Goal: Task Accomplishment & Management: Use online tool/utility

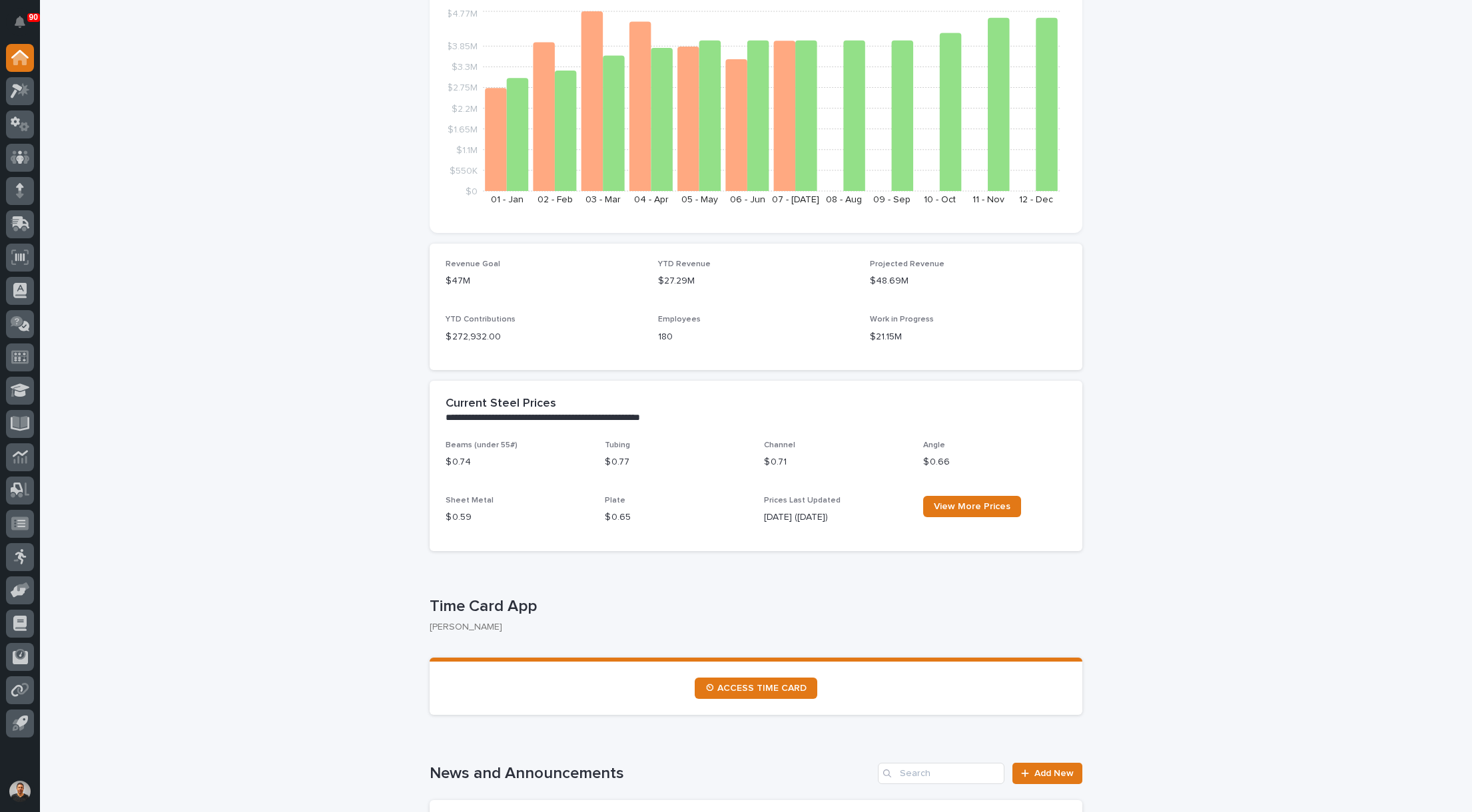
scroll to position [333, 0]
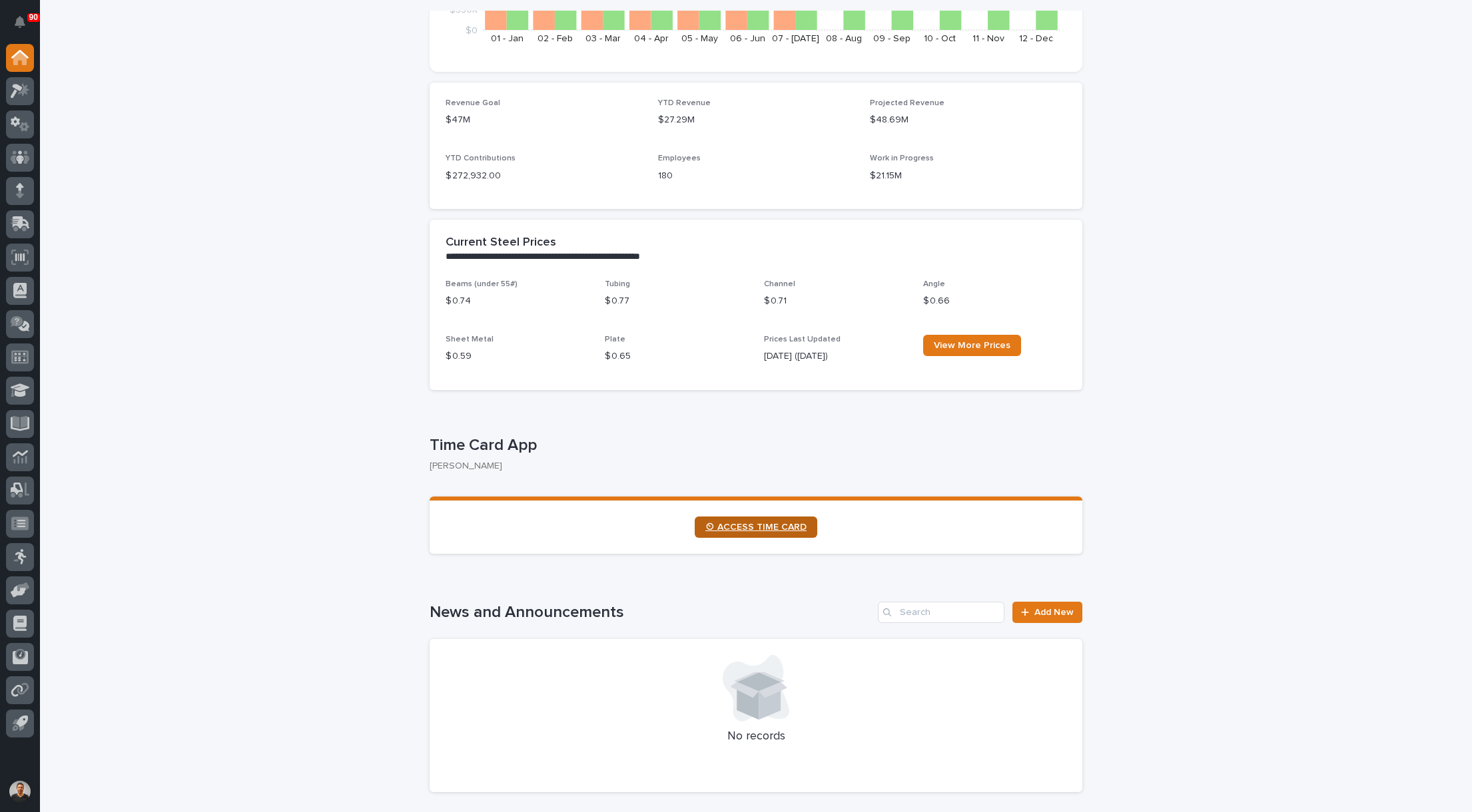
click at [748, 520] on link "⏲ ACCESS TIME CARD" at bounding box center [756, 527] width 123 height 21
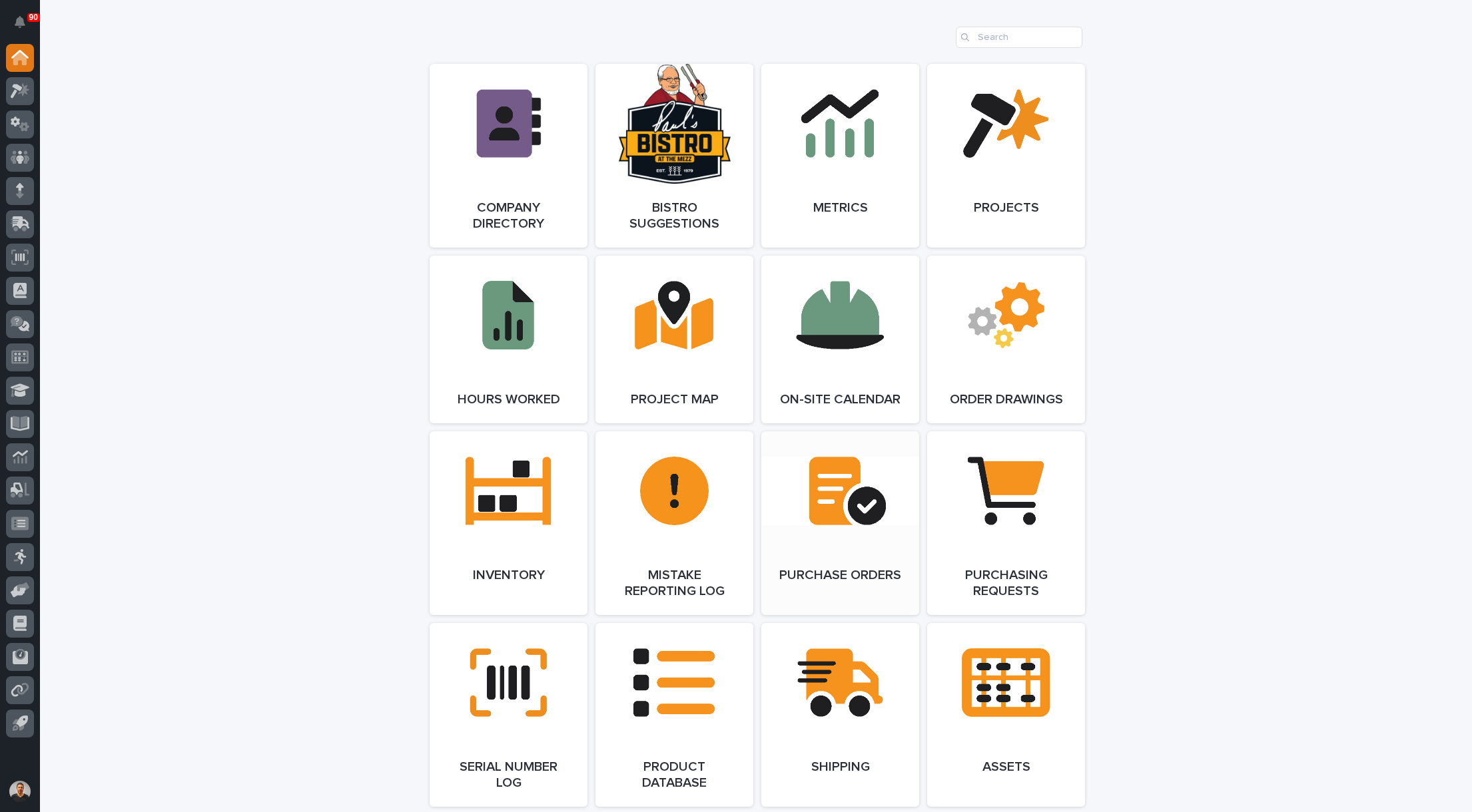
scroll to position [1198, 0]
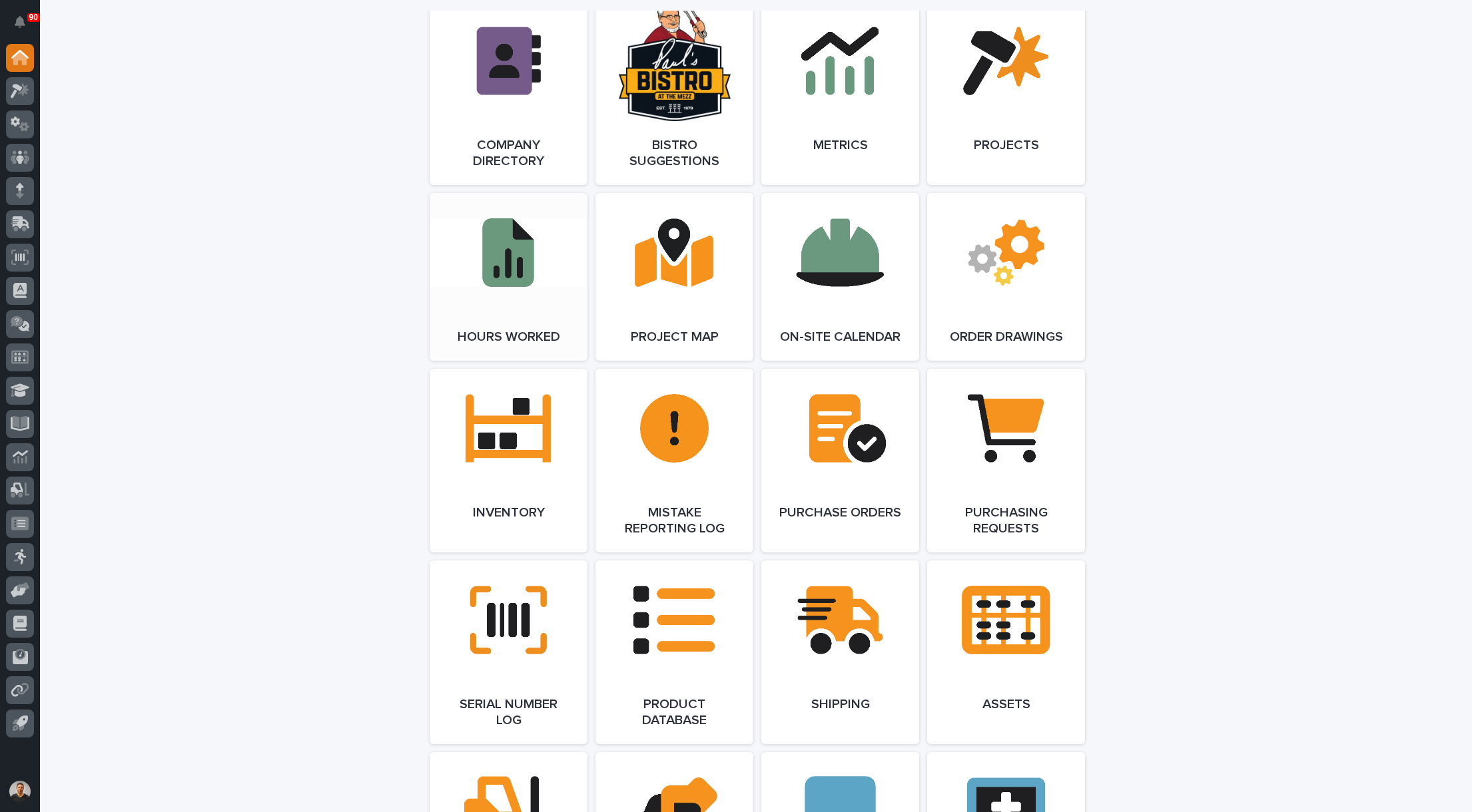
click at [502, 277] on span "Open Link" at bounding box center [508, 276] width 44 height 9
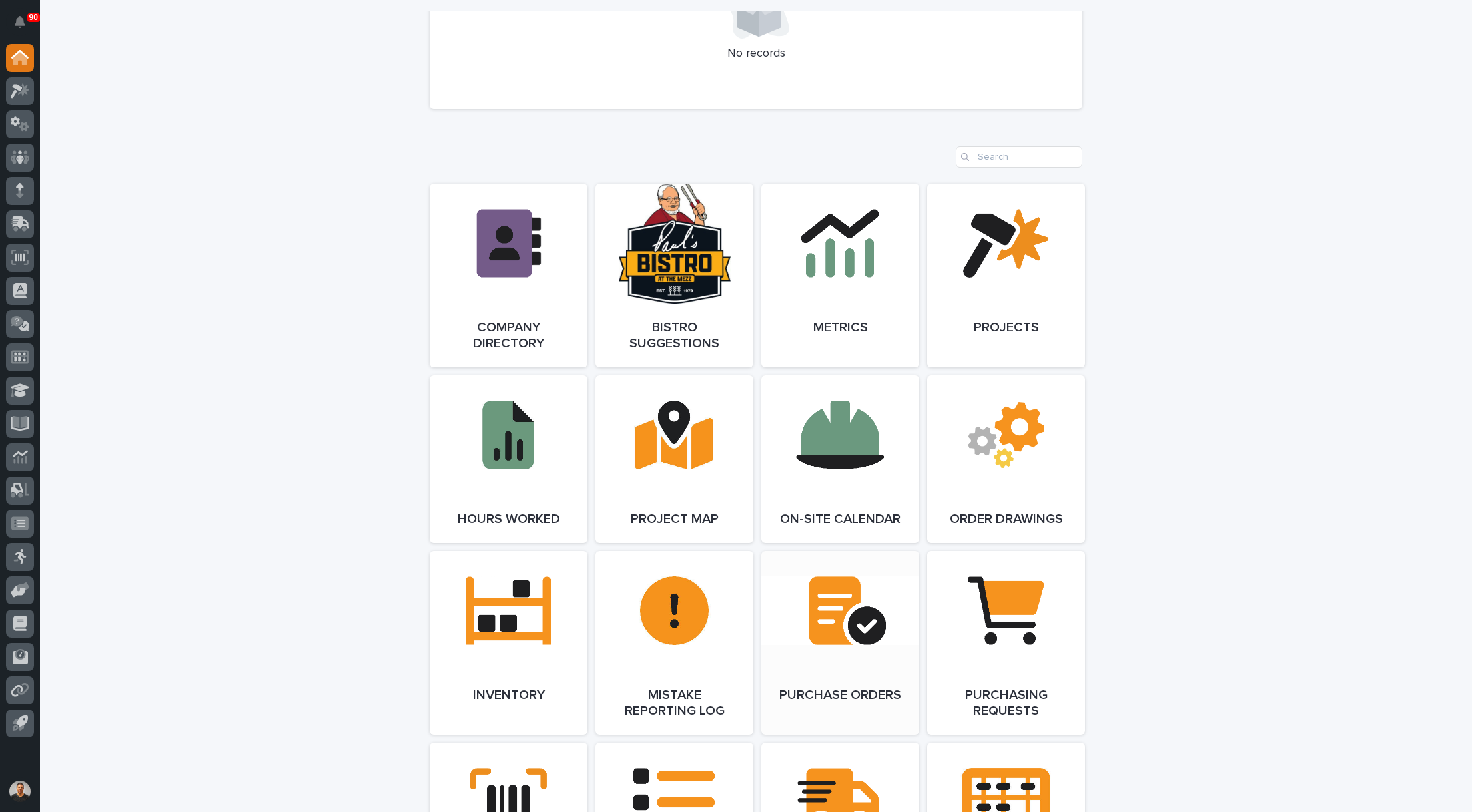
scroll to position [999, 0]
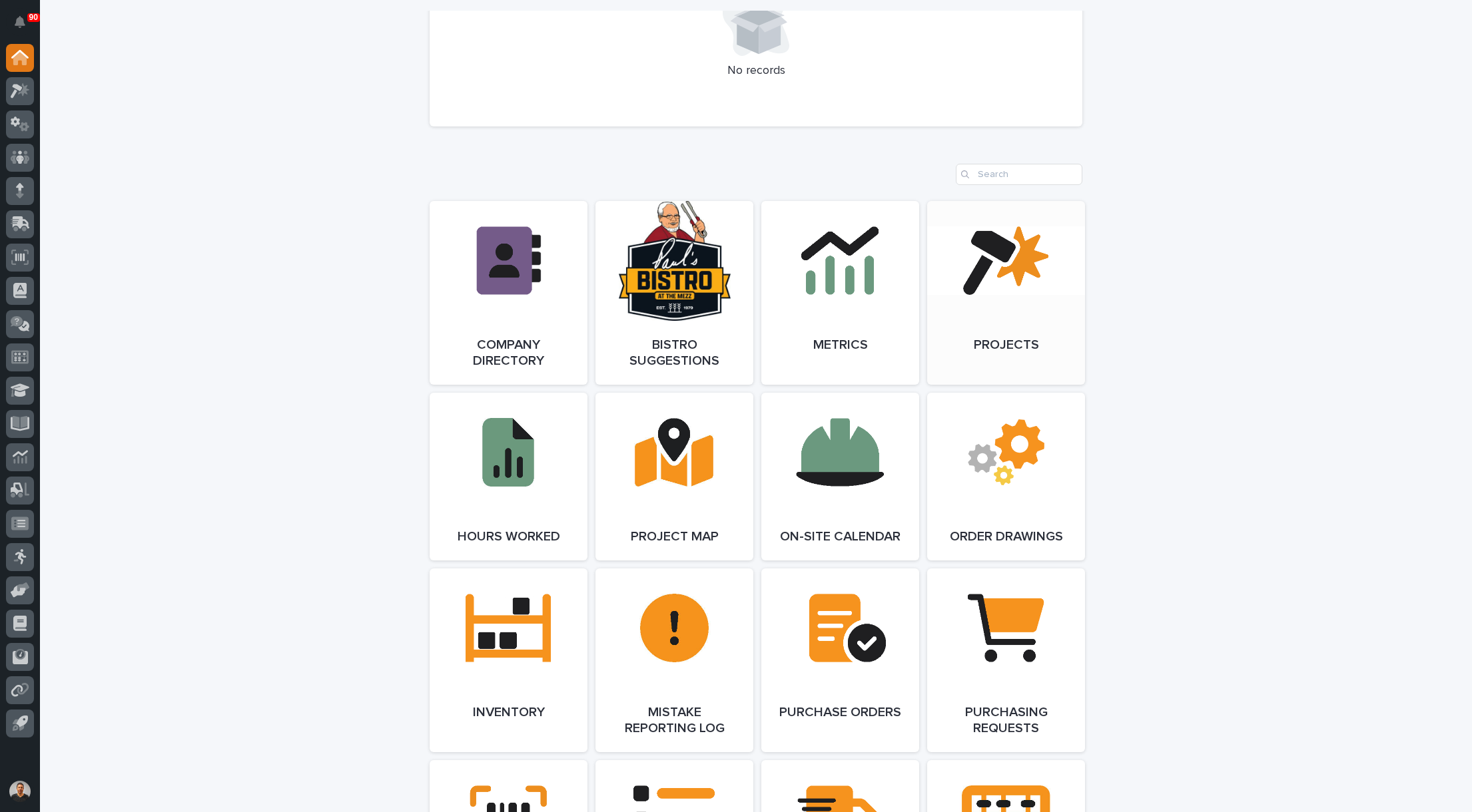
click at [1007, 307] on link "Open Link" at bounding box center [1006, 293] width 158 height 183
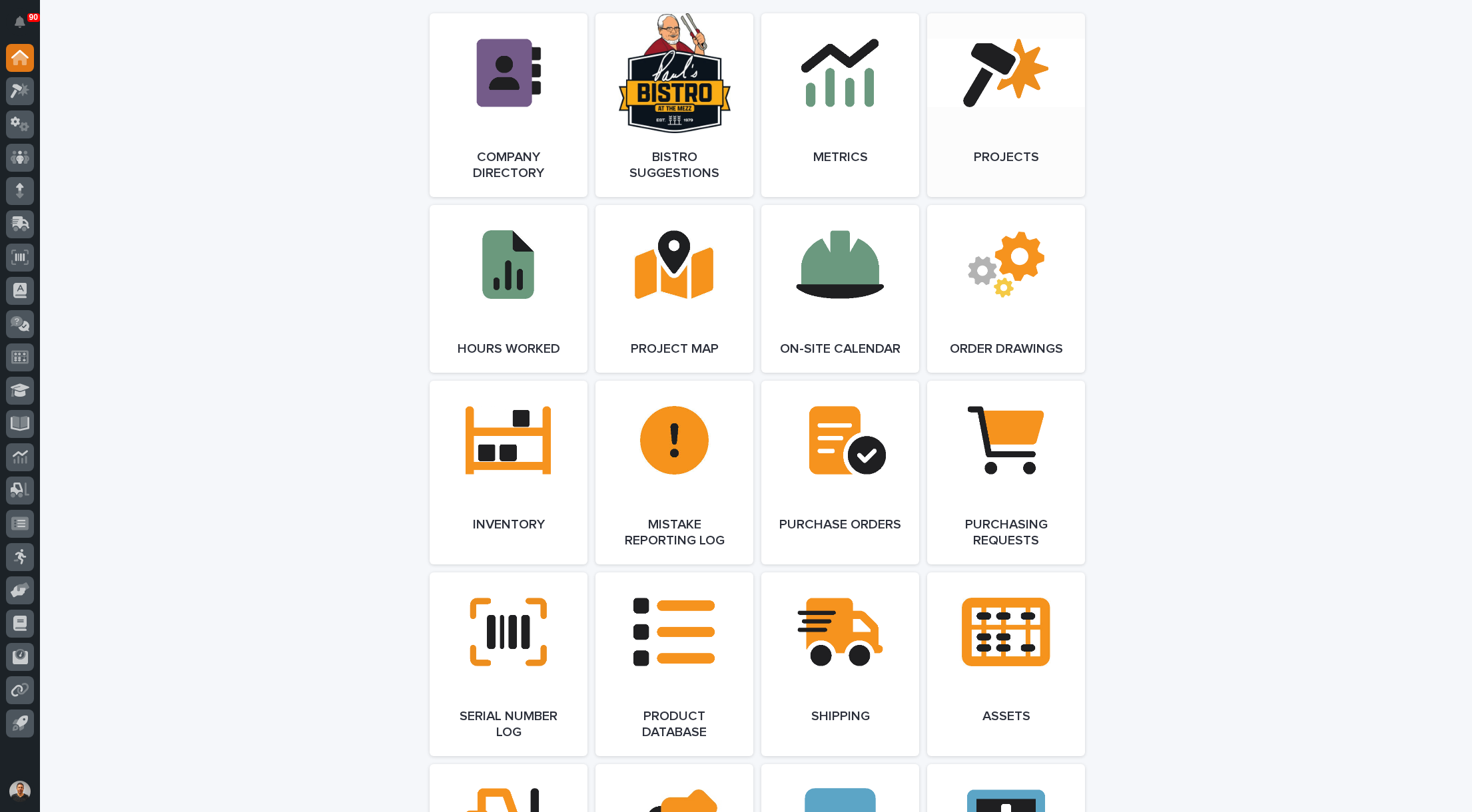
scroll to position [1198, 0]
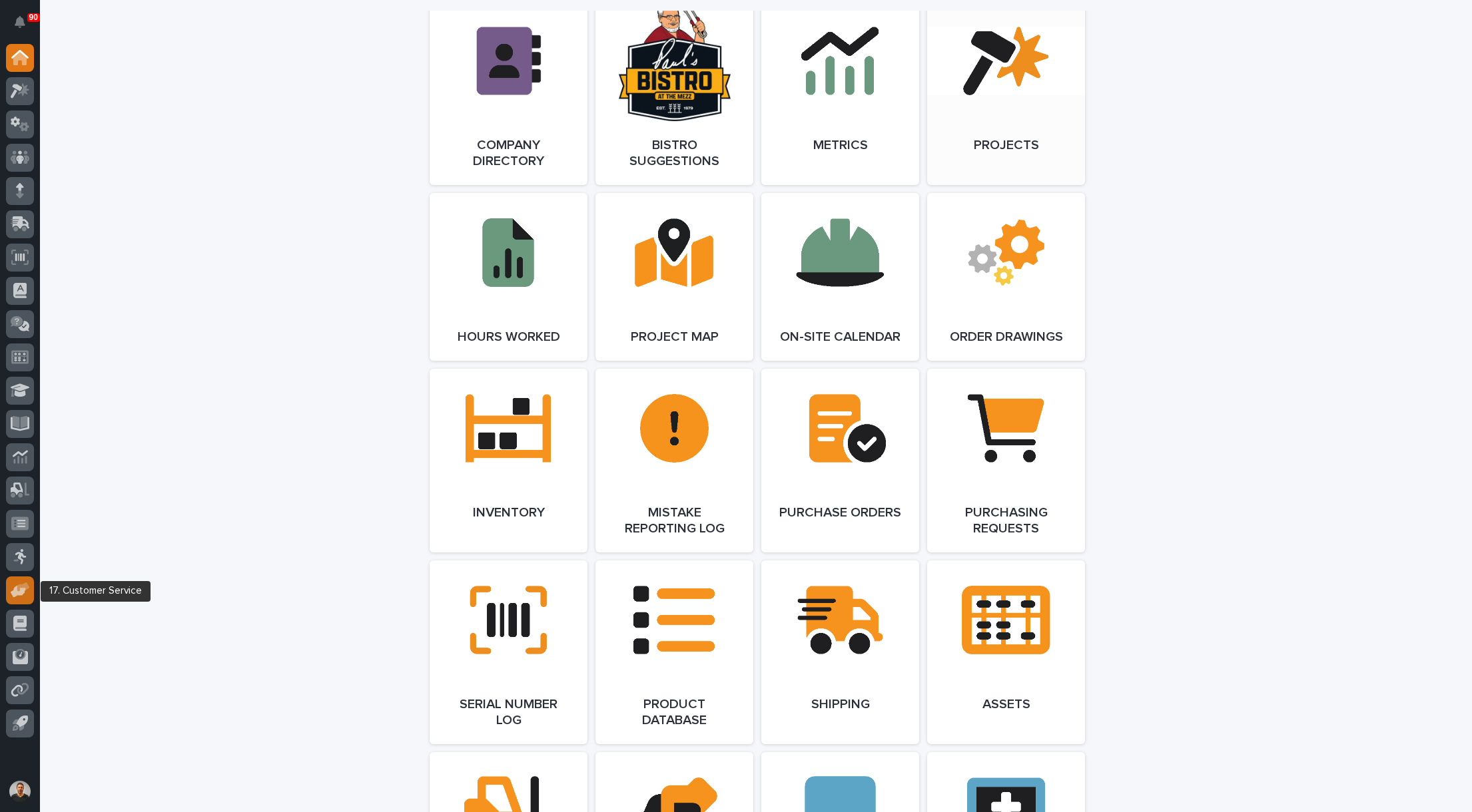
click at [19, 587] on icon at bounding box center [23, 586] width 12 height 9
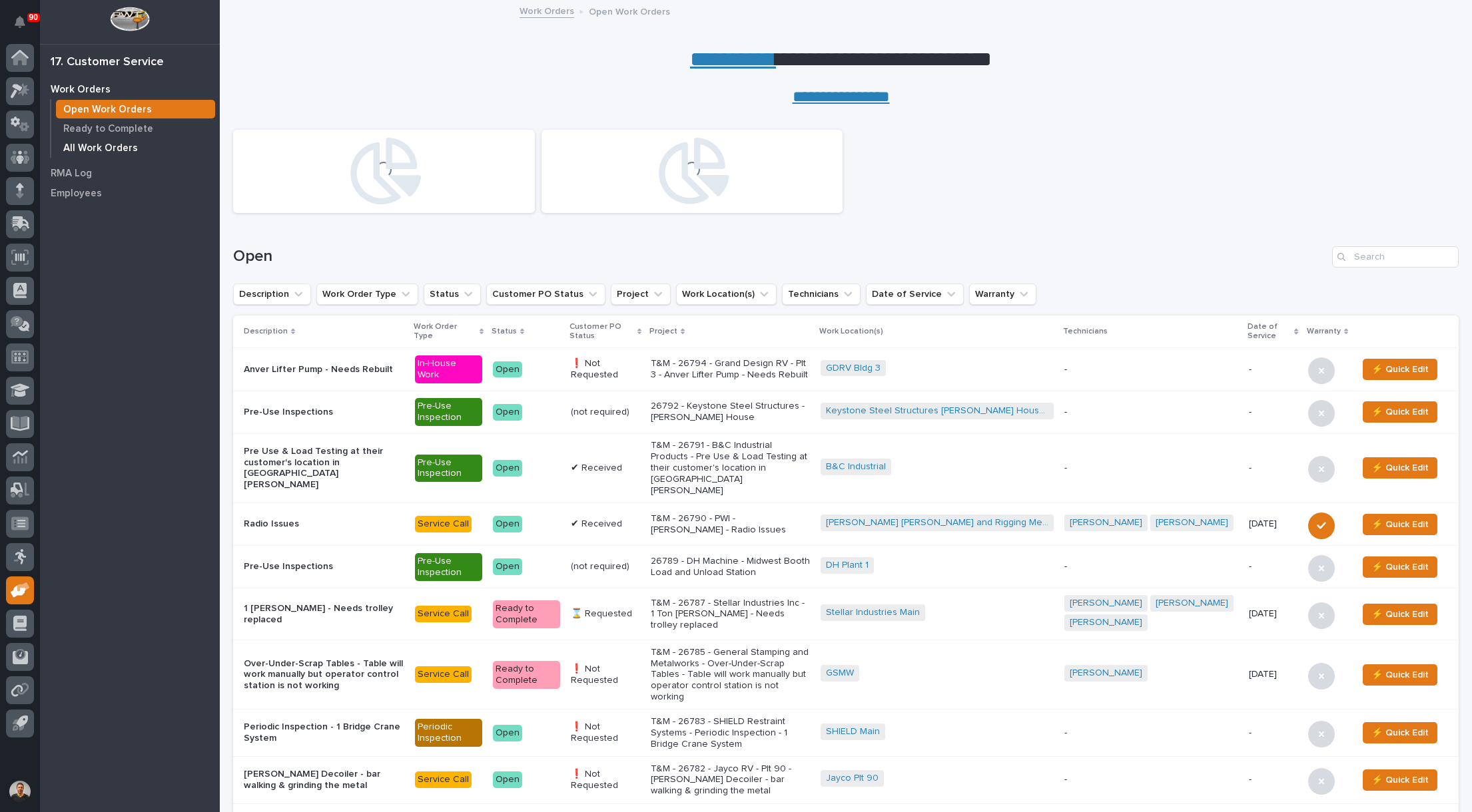
click at [107, 150] on p "All Work Orders" at bounding box center [100, 148] width 75 height 12
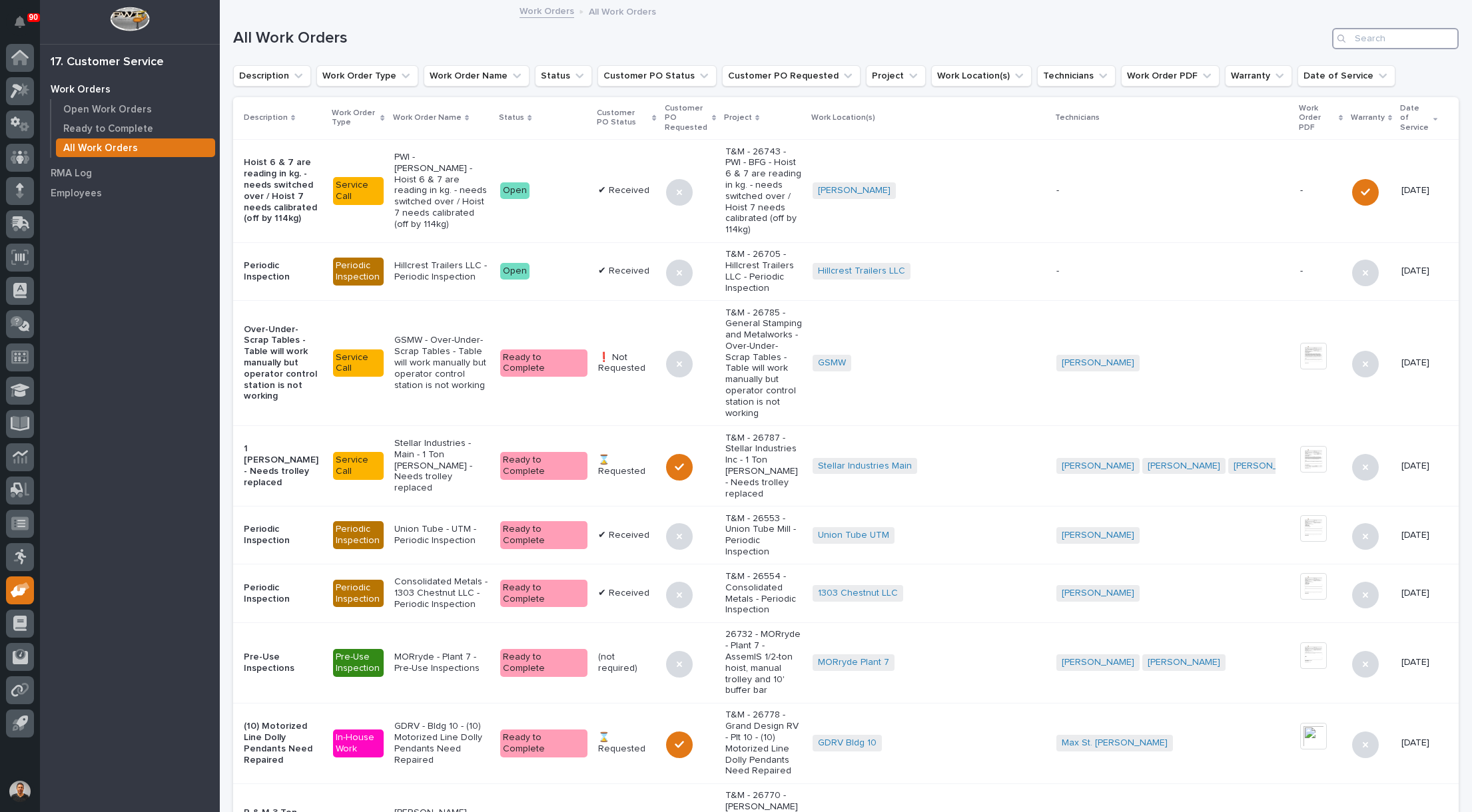
click at [1377, 35] on input "Search" at bounding box center [1395, 39] width 127 height 21
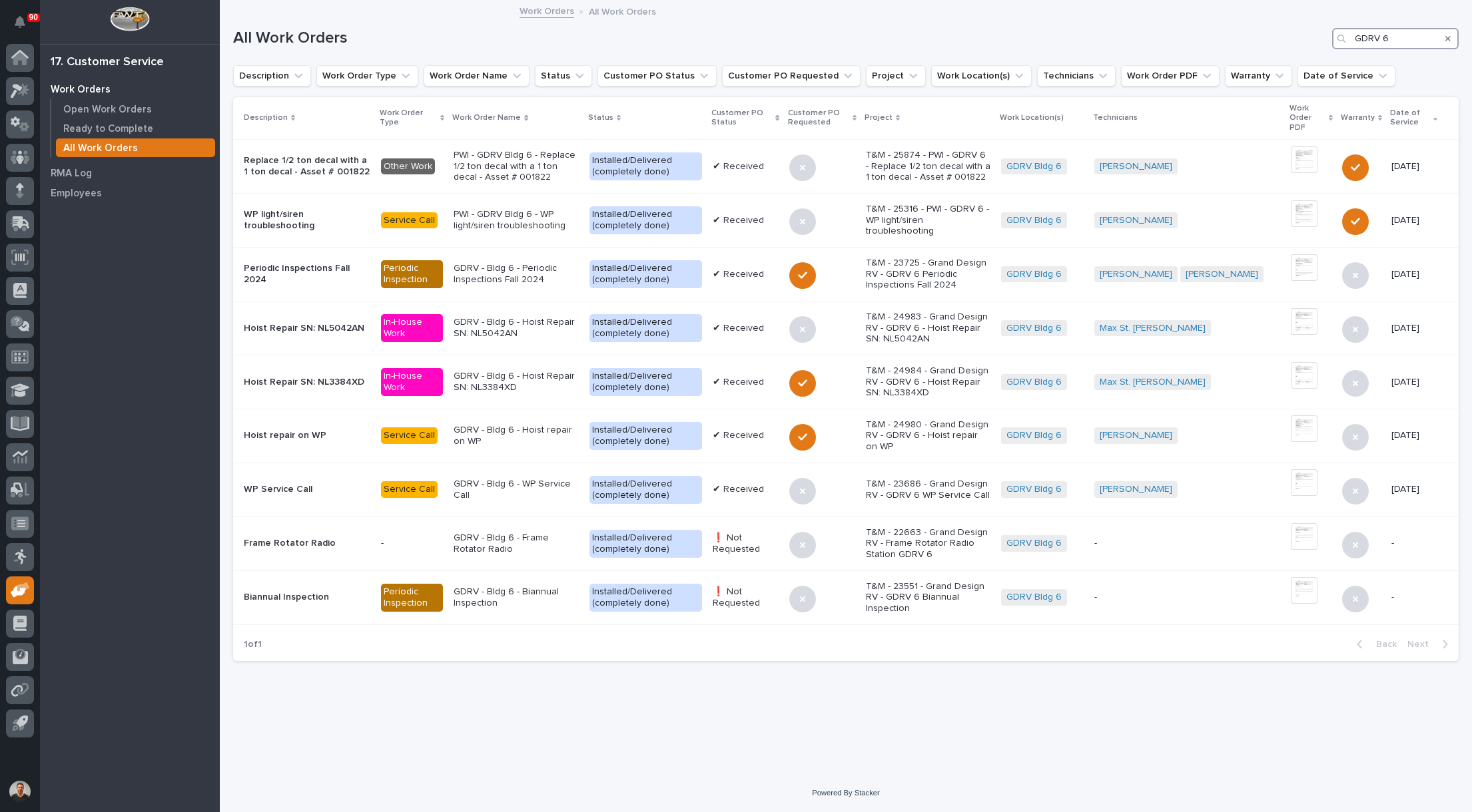
type input "GDRV 6"
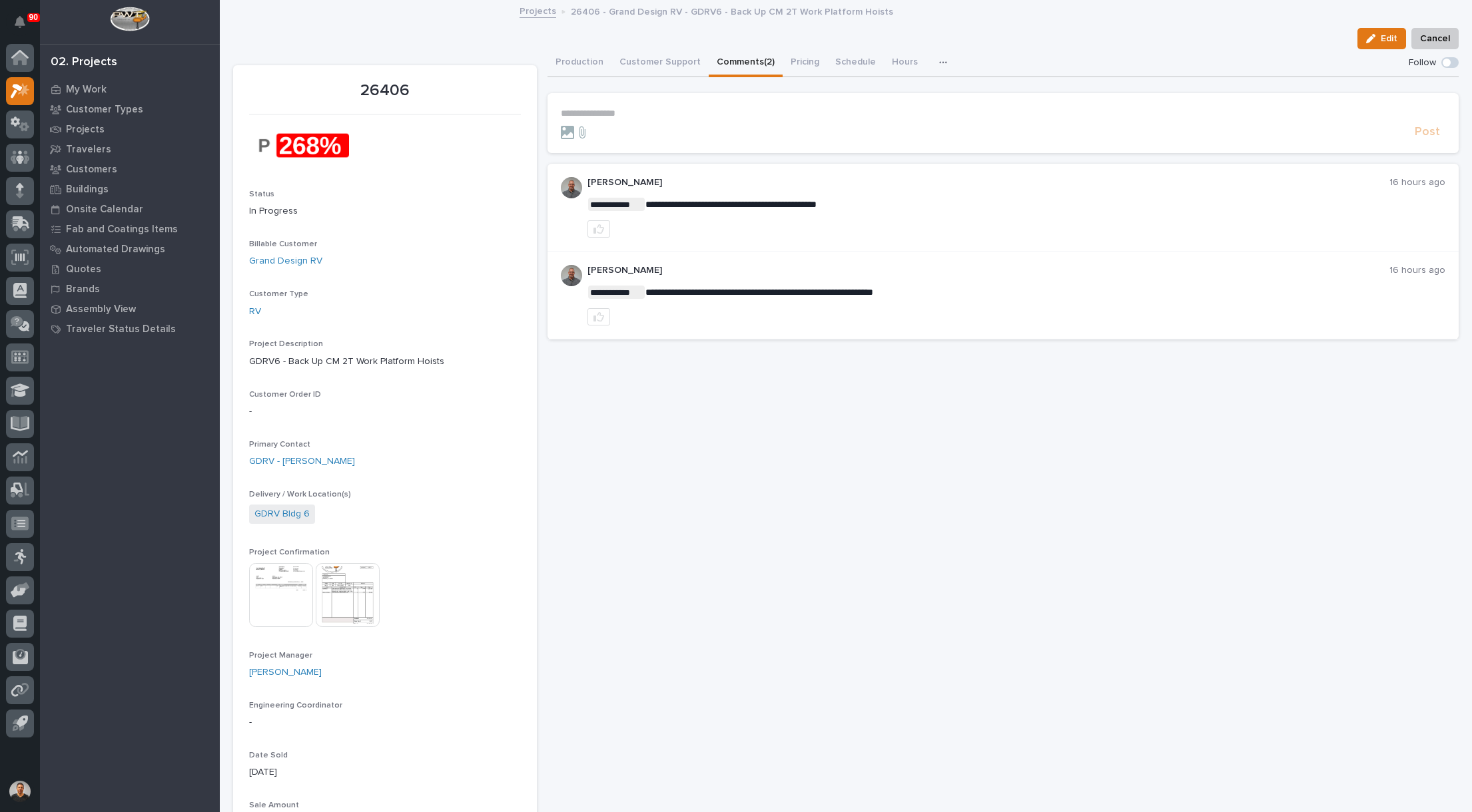
click at [341, 580] on img at bounding box center [348, 595] width 64 height 64
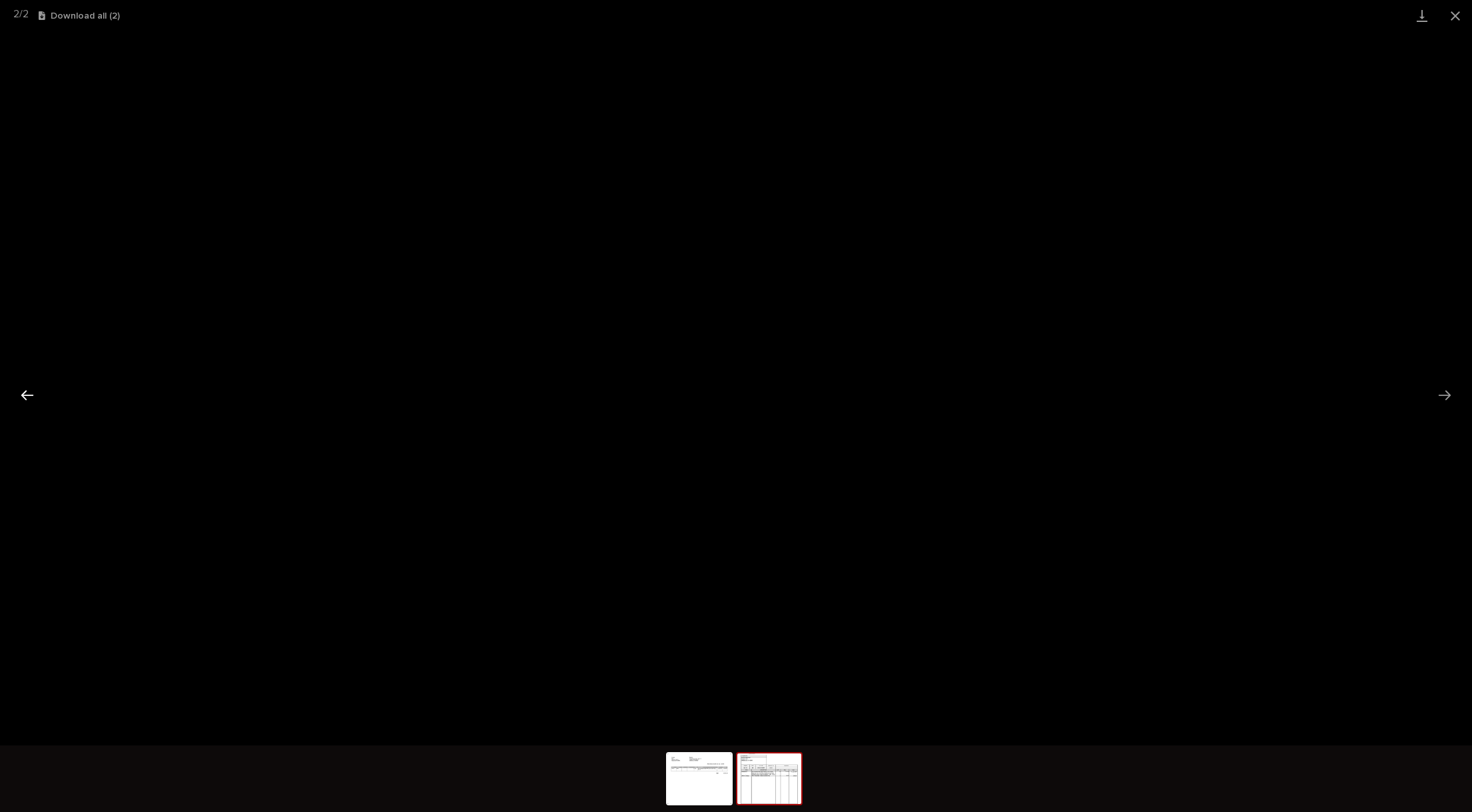
click at [37, 396] on button "Previous slide" at bounding box center [27, 395] width 28 height 26
click at [1444, 15] on button "Close gallery" at bounding box center [1455, 16] width 33 height 31
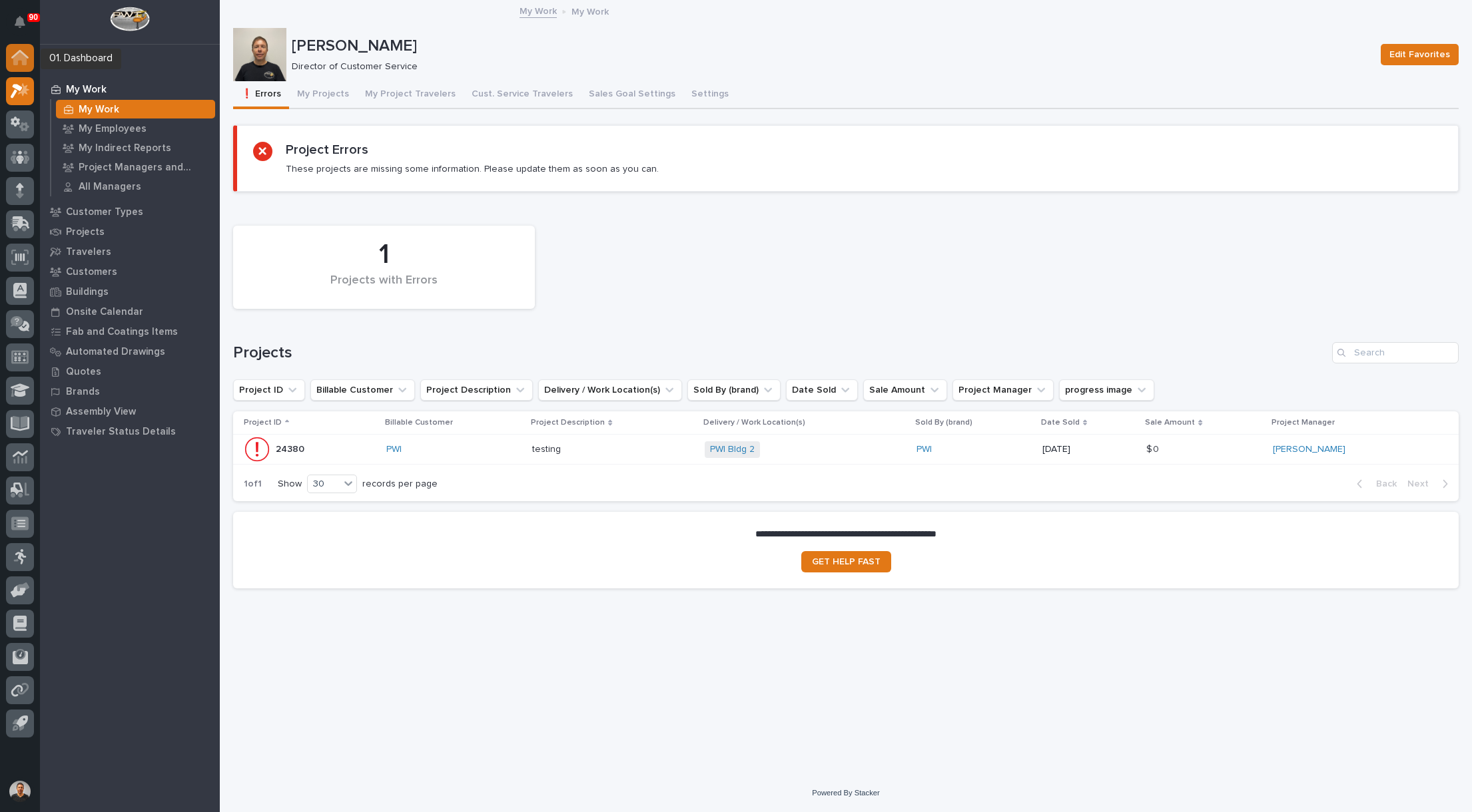
click at [20, 60] on icon at bounding box center [20, 58] width 13 height 13
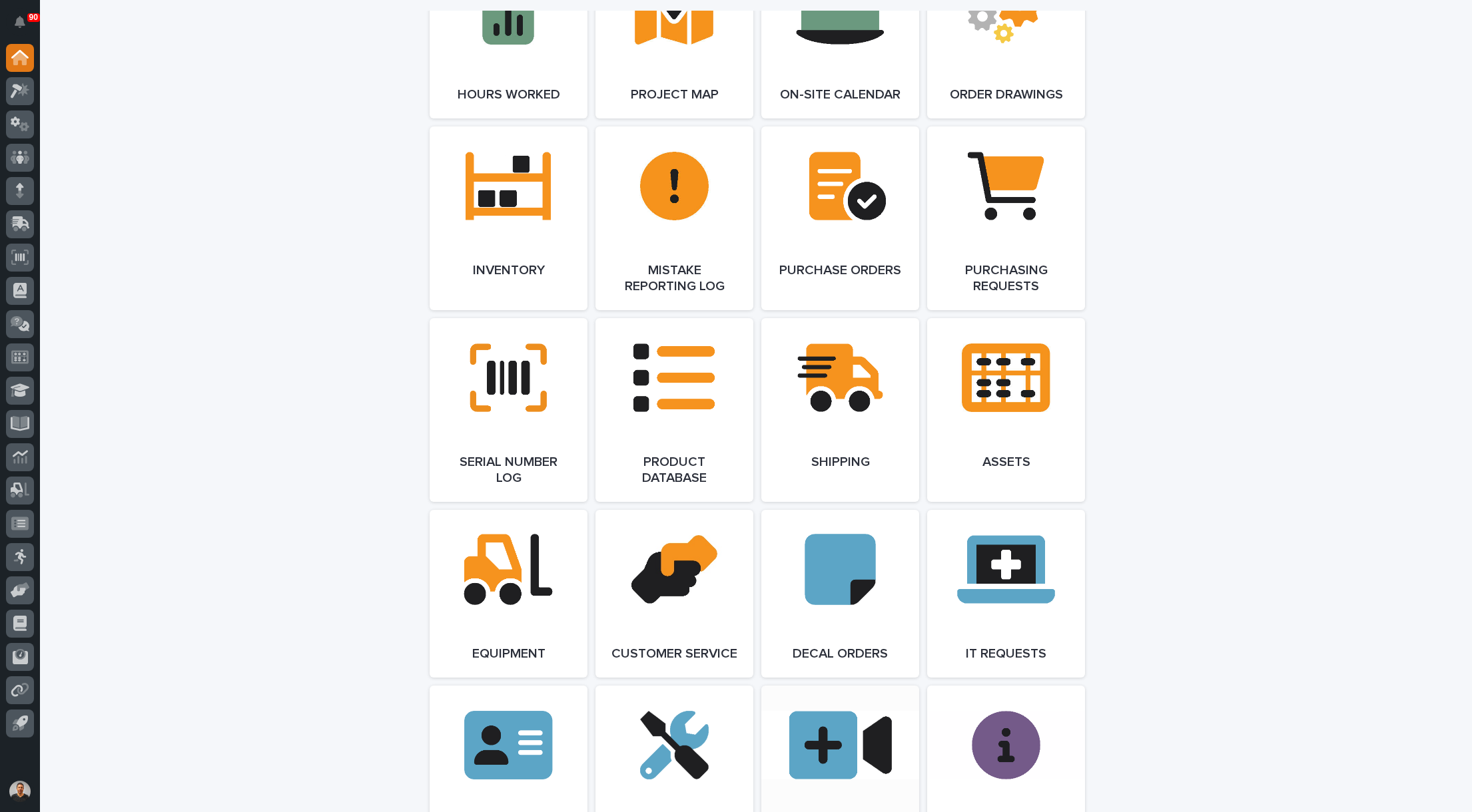
scroll to position [1464, 0]
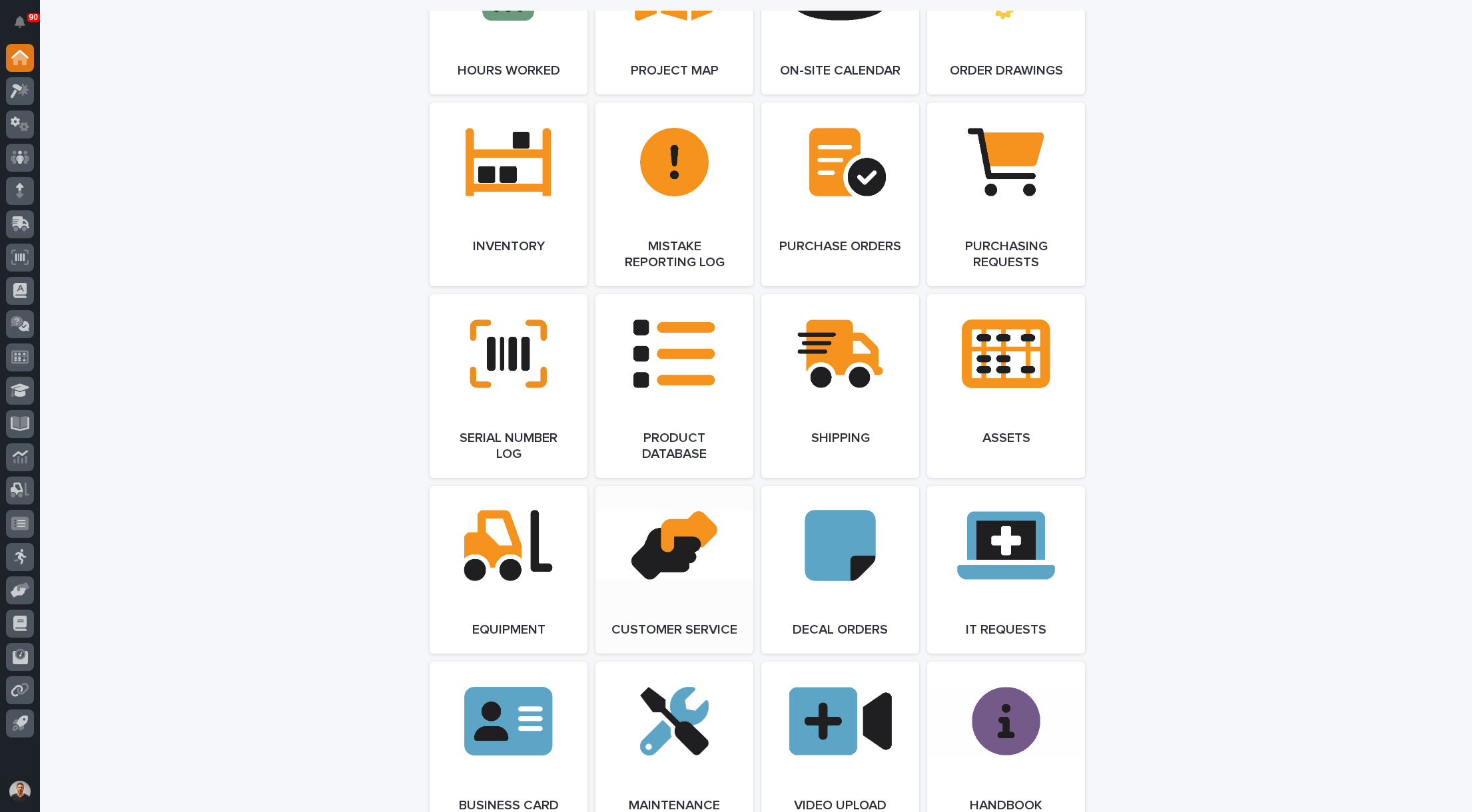
click at [678, 565] on link "Open Link" at bounding box center [674, 570] width 158 height 168
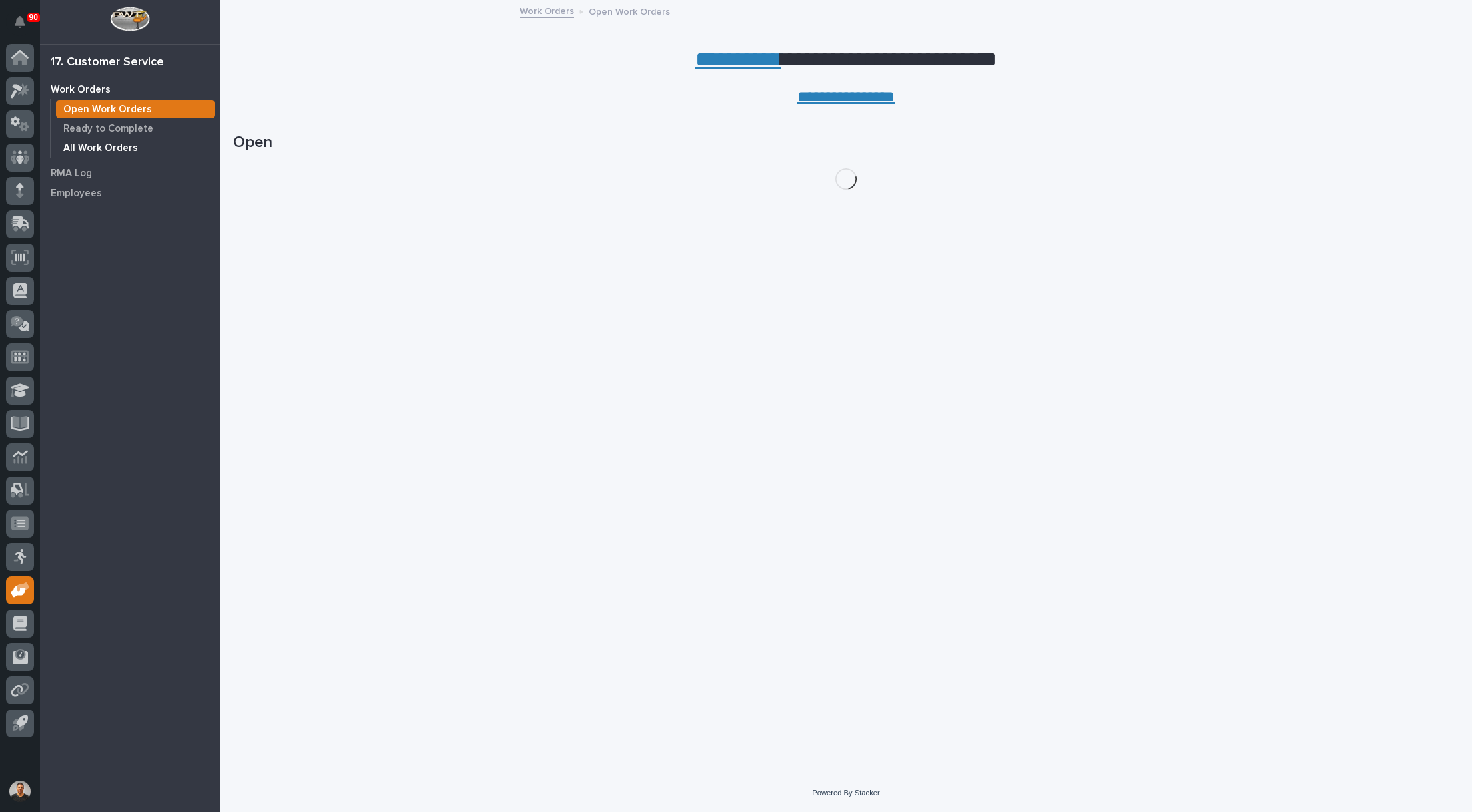
click at [94, 145] on p "All Work Orders" at bounding box center [100, 148] width 75 height 12
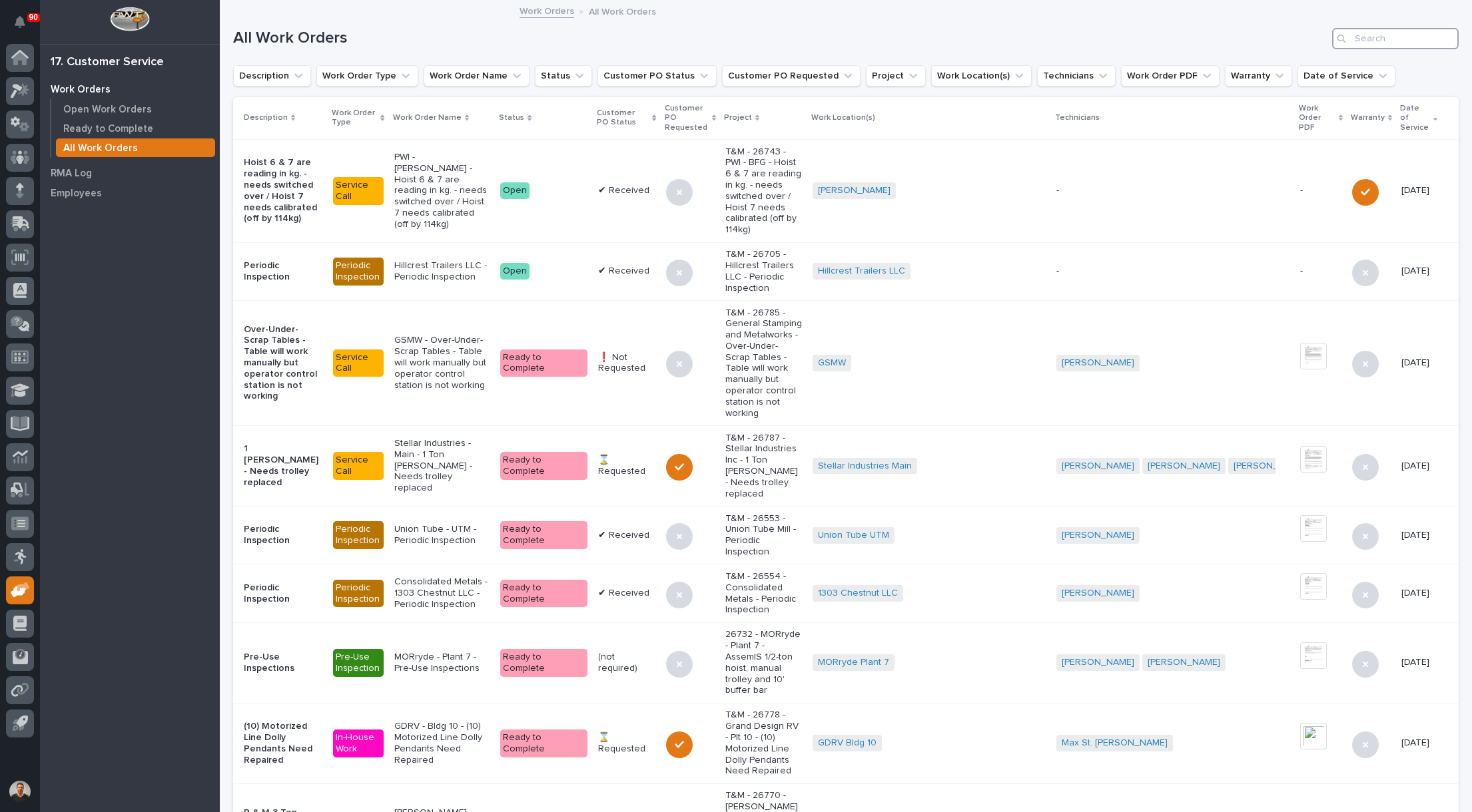
click at [1372, 40] on input "Search" at bounding box center [1395, 39] width 127 height 21
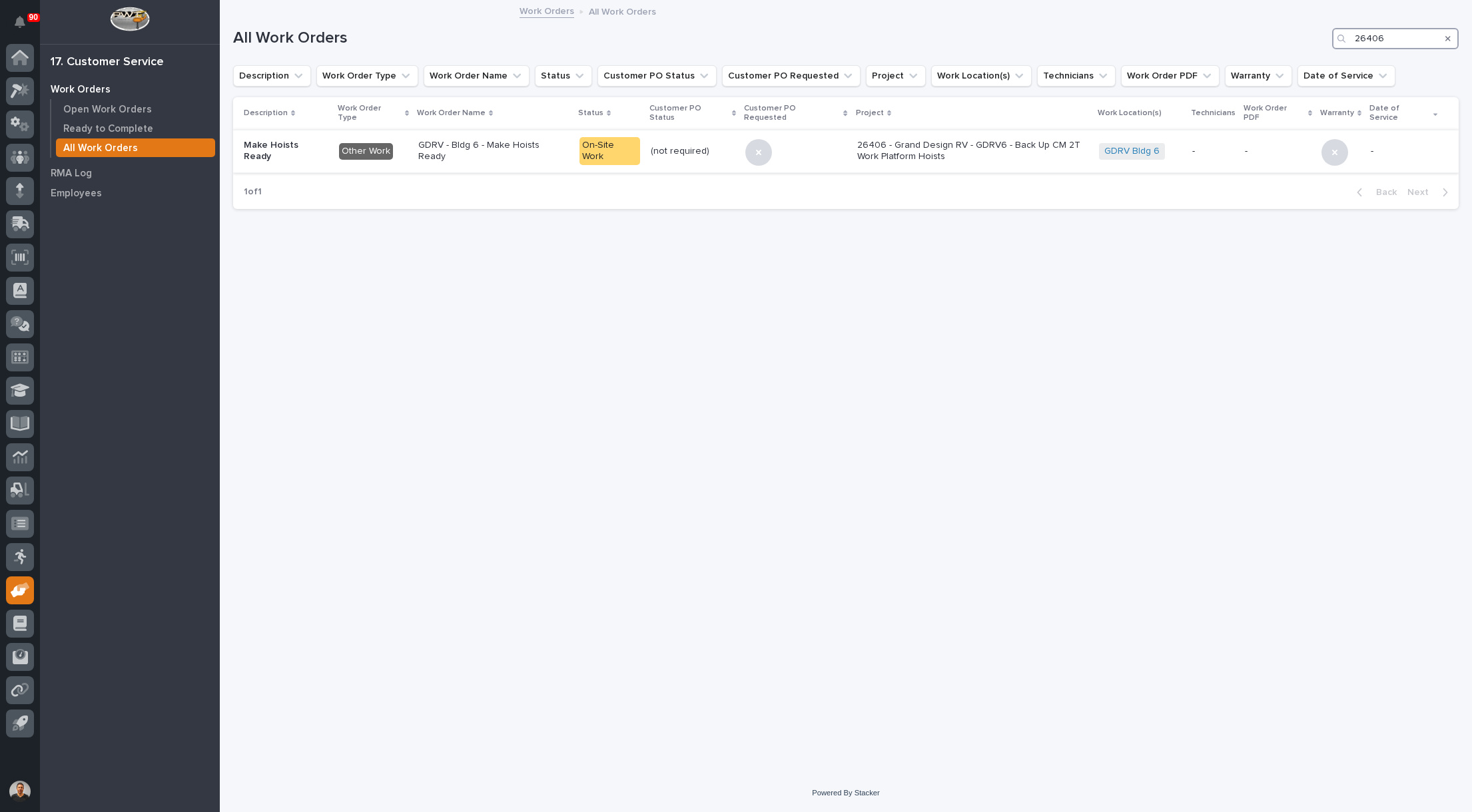
type input "26406"
click at [509, 141] on p "GDRV - Bldg 6 - Make Hoists Ready" at bounding box center [493, 151] width 150 height 23
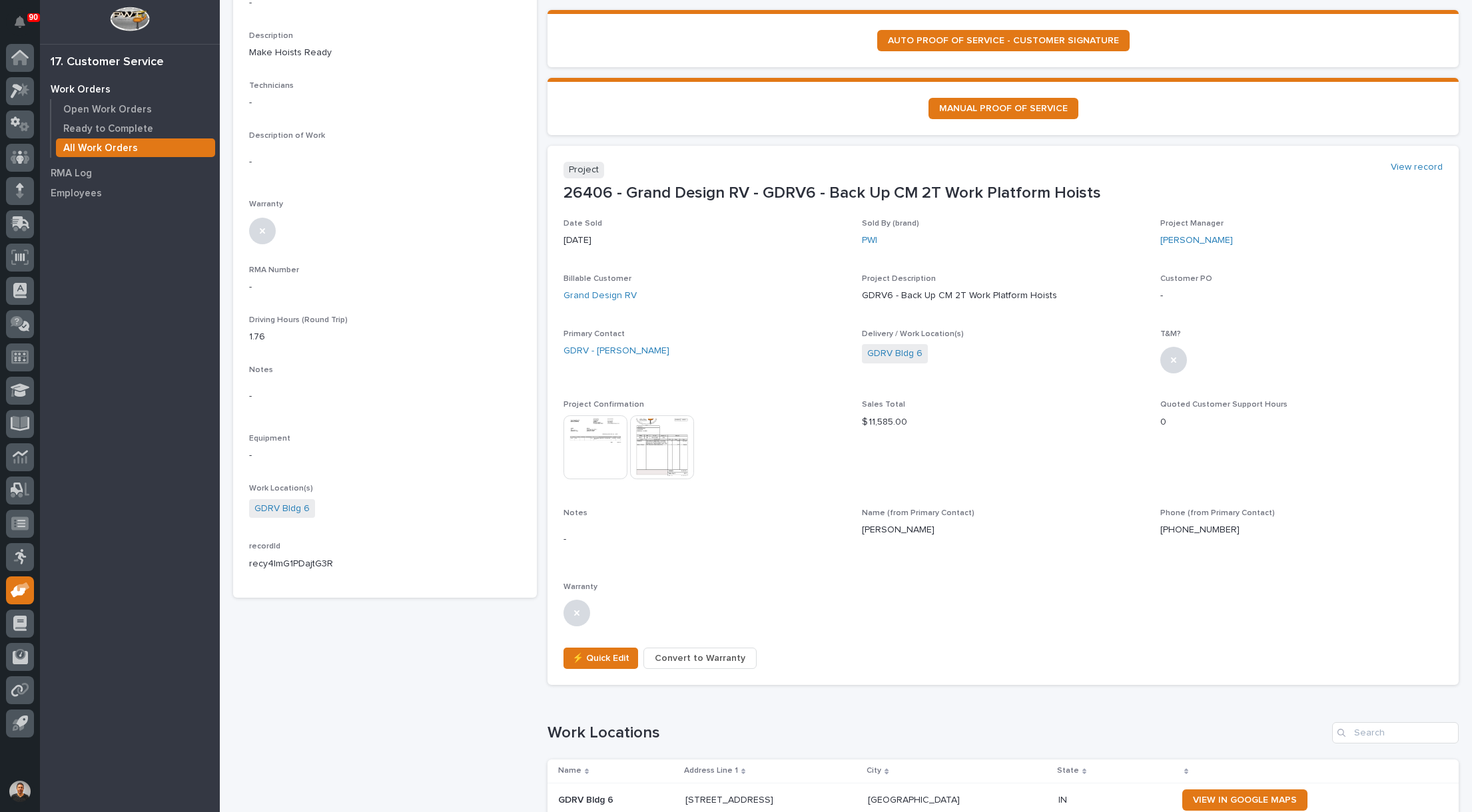
scroll to position [266, 0]
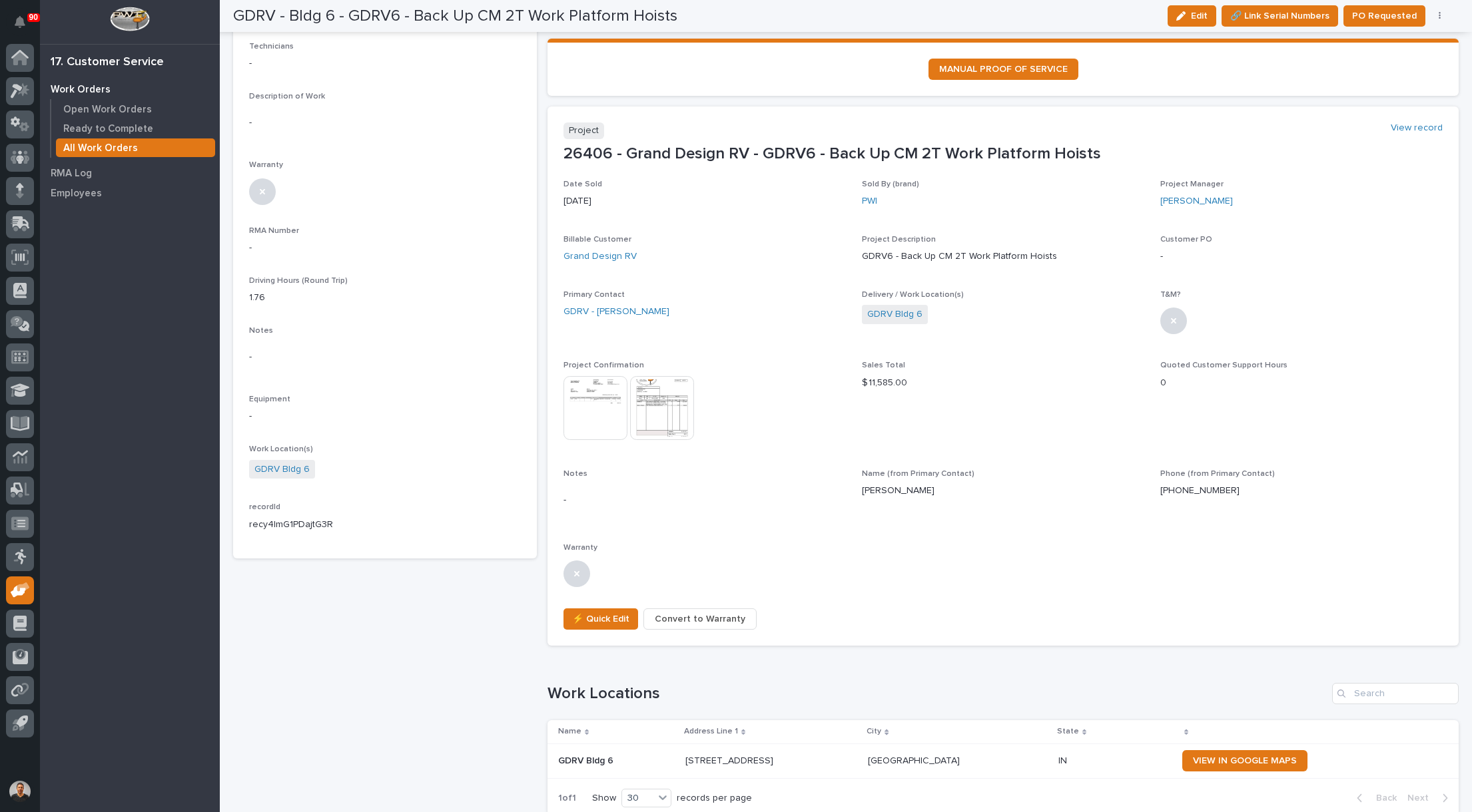
click at [664, 400] on img at bounding box center [662, 408] width 64 height 64
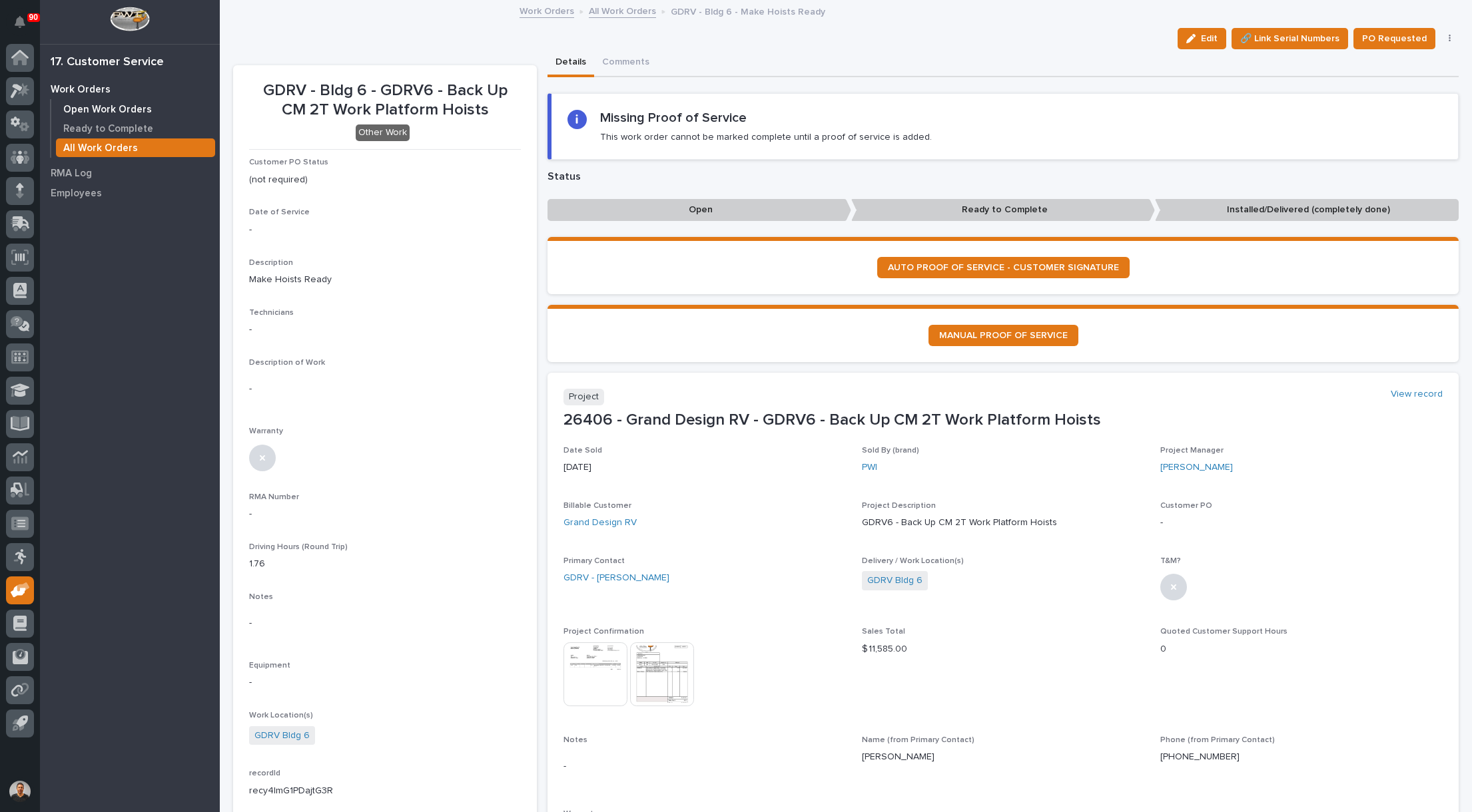
click at [77, 110] on p "Open Work Orders" at bounding box center [108, 109] width 89 height 12
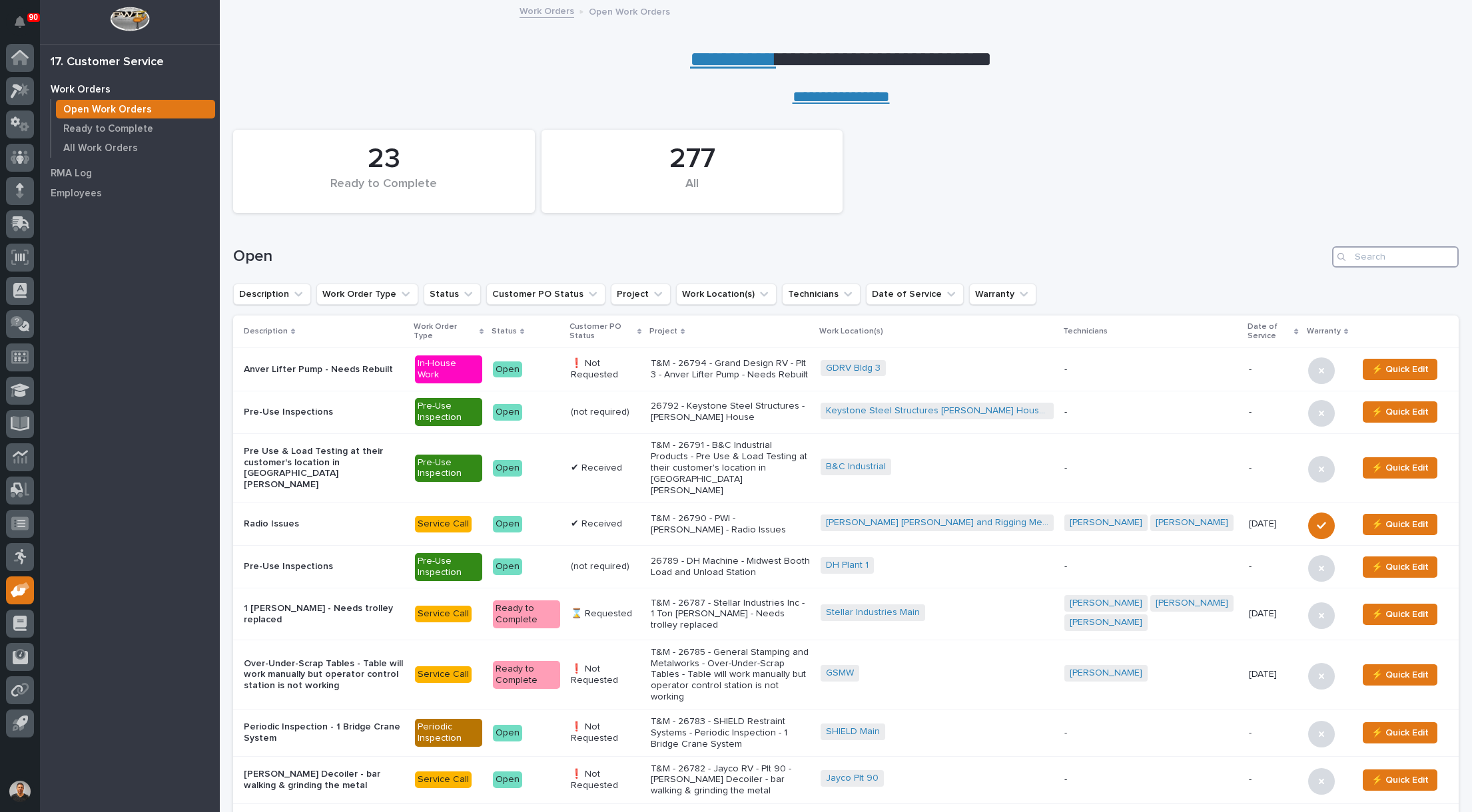
click at [1377, 256] on input "Search" at bounding box center [1395, 257] width 127 height 21
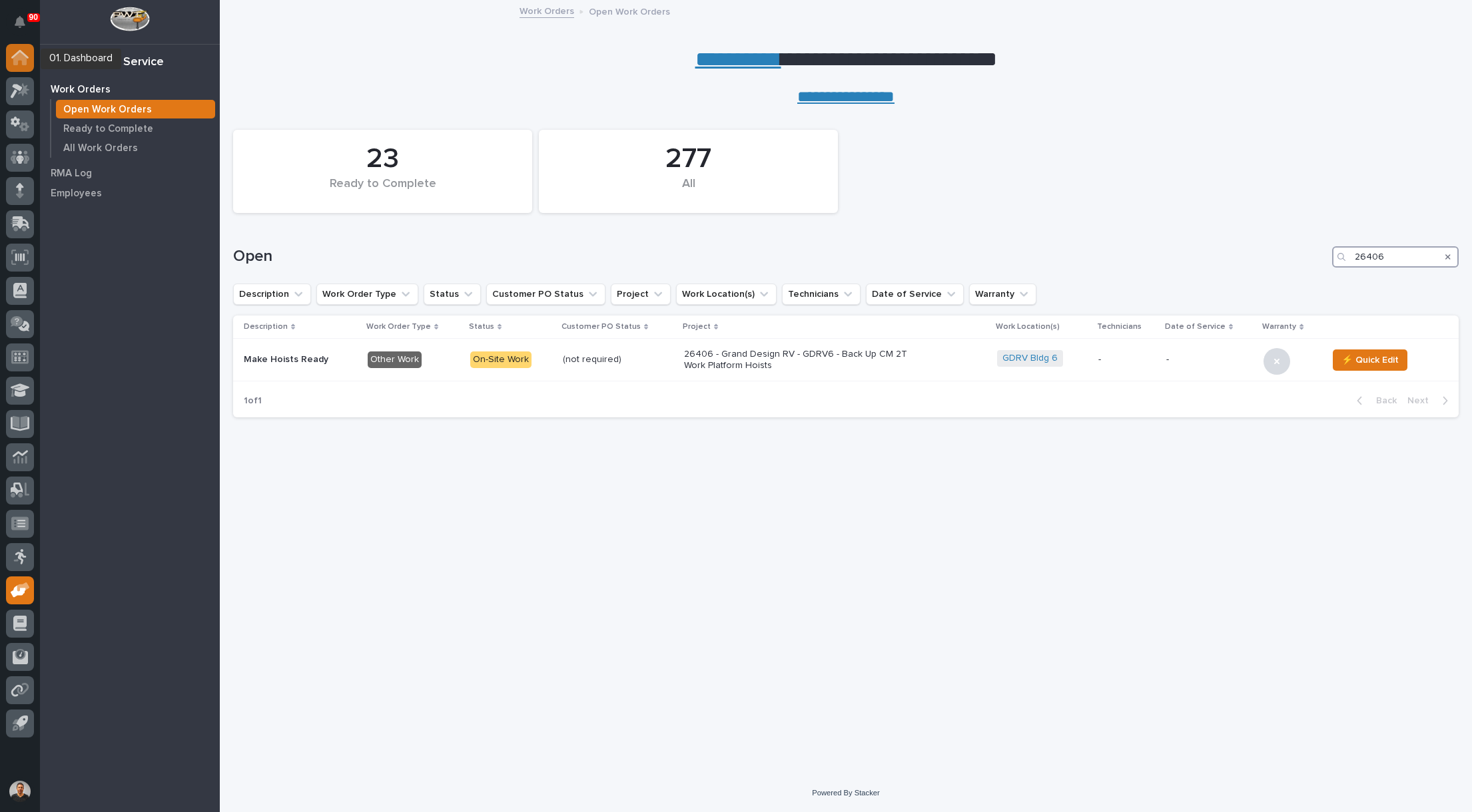
type input "26406"
click at [21, 60] on icon at bounding box center [20, 58] width 13 height 13
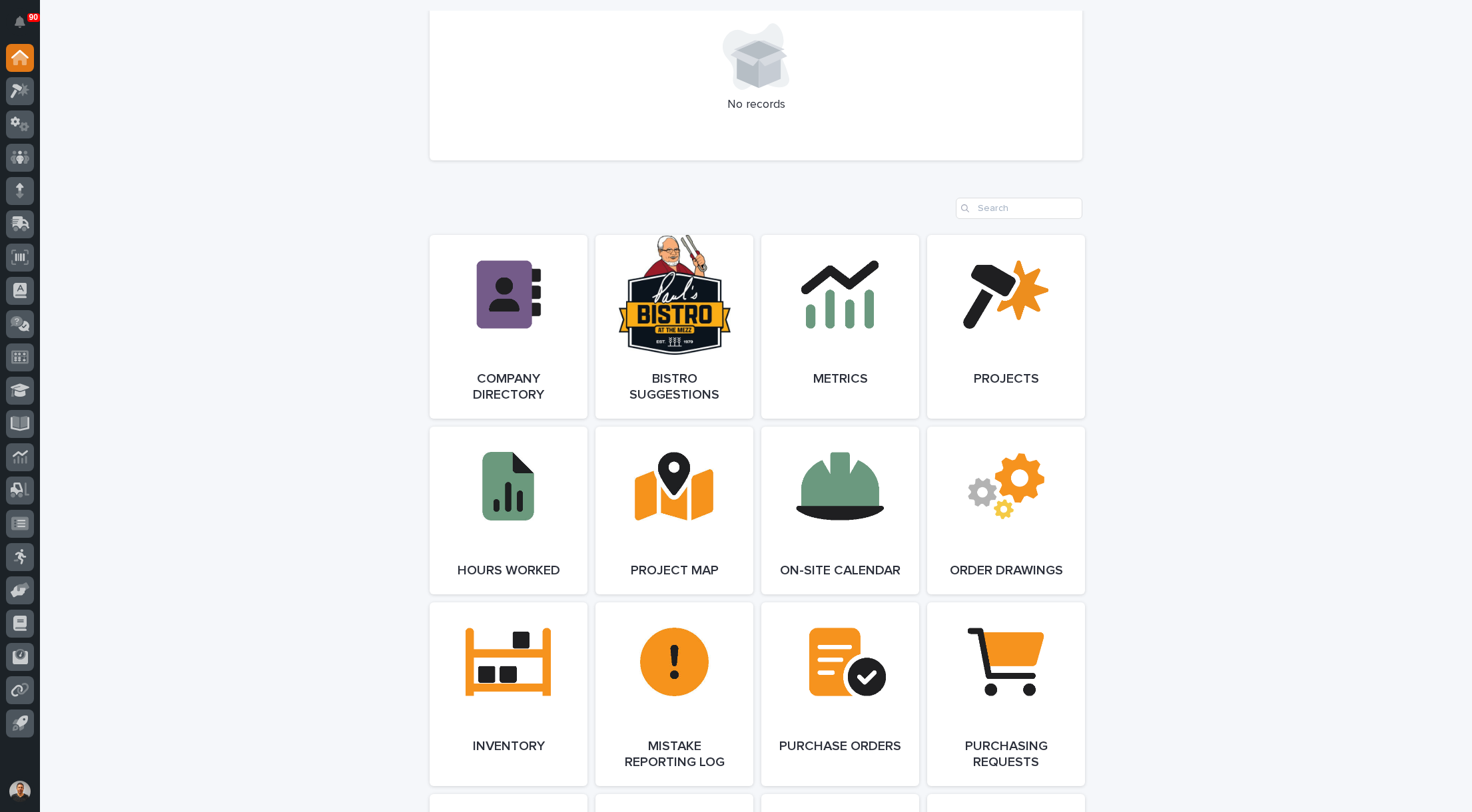
scroll to position [999, 0]
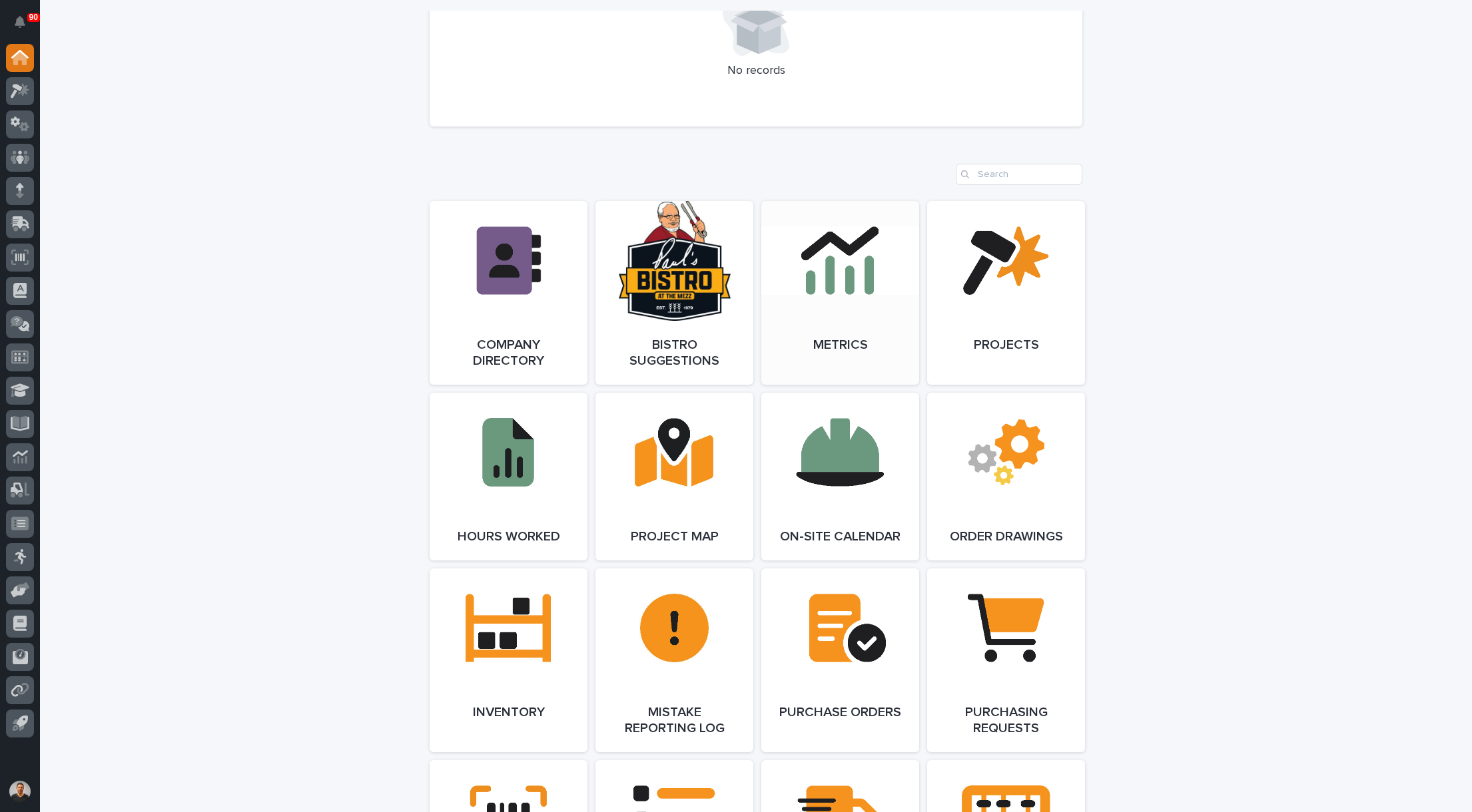
click at [868, 298] on link "Open Link" at bounding box center [840, 293] width 158 height 183
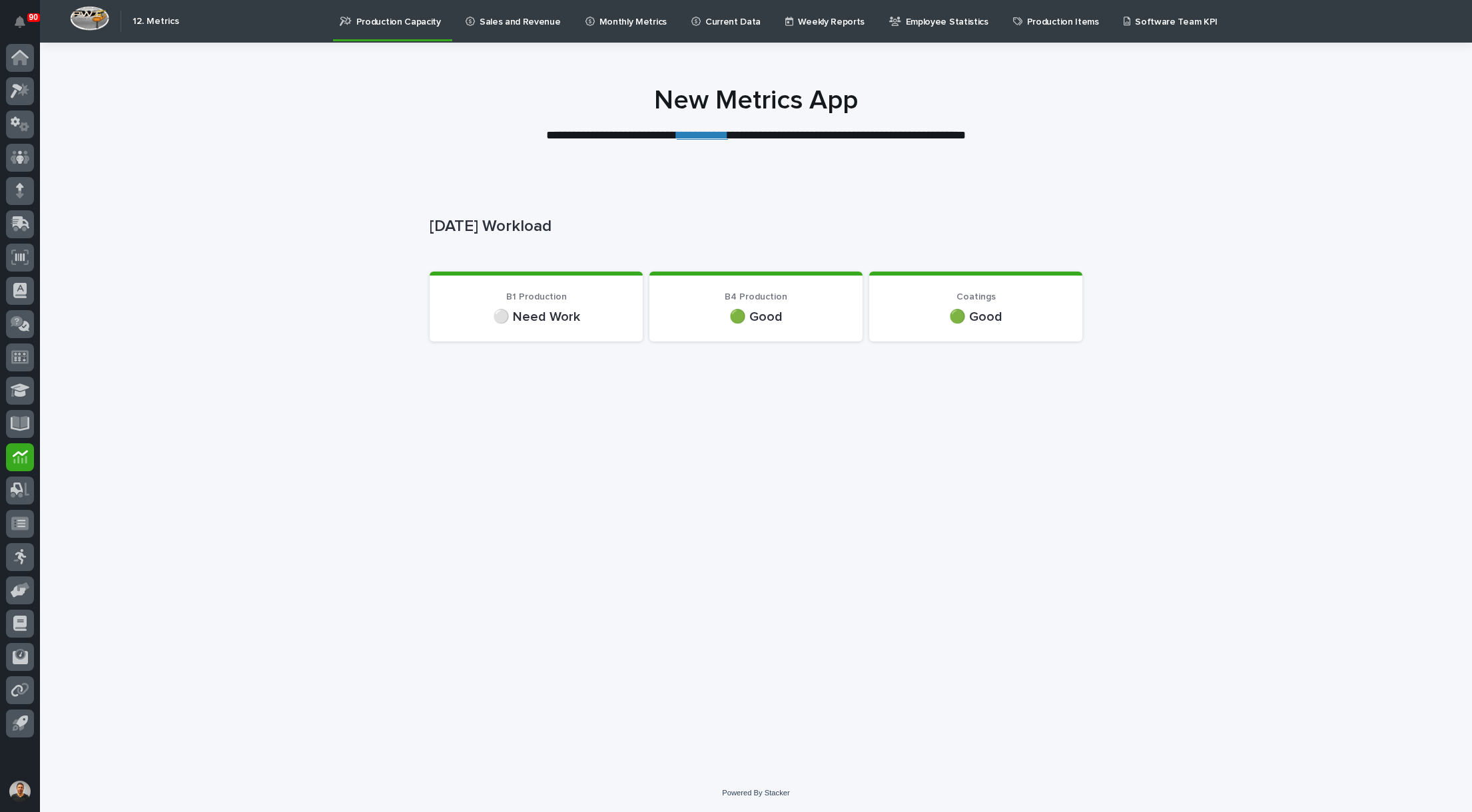
click at [711, 19] on p "Current Data" at bounding box center [733, 14] width 55 height 28
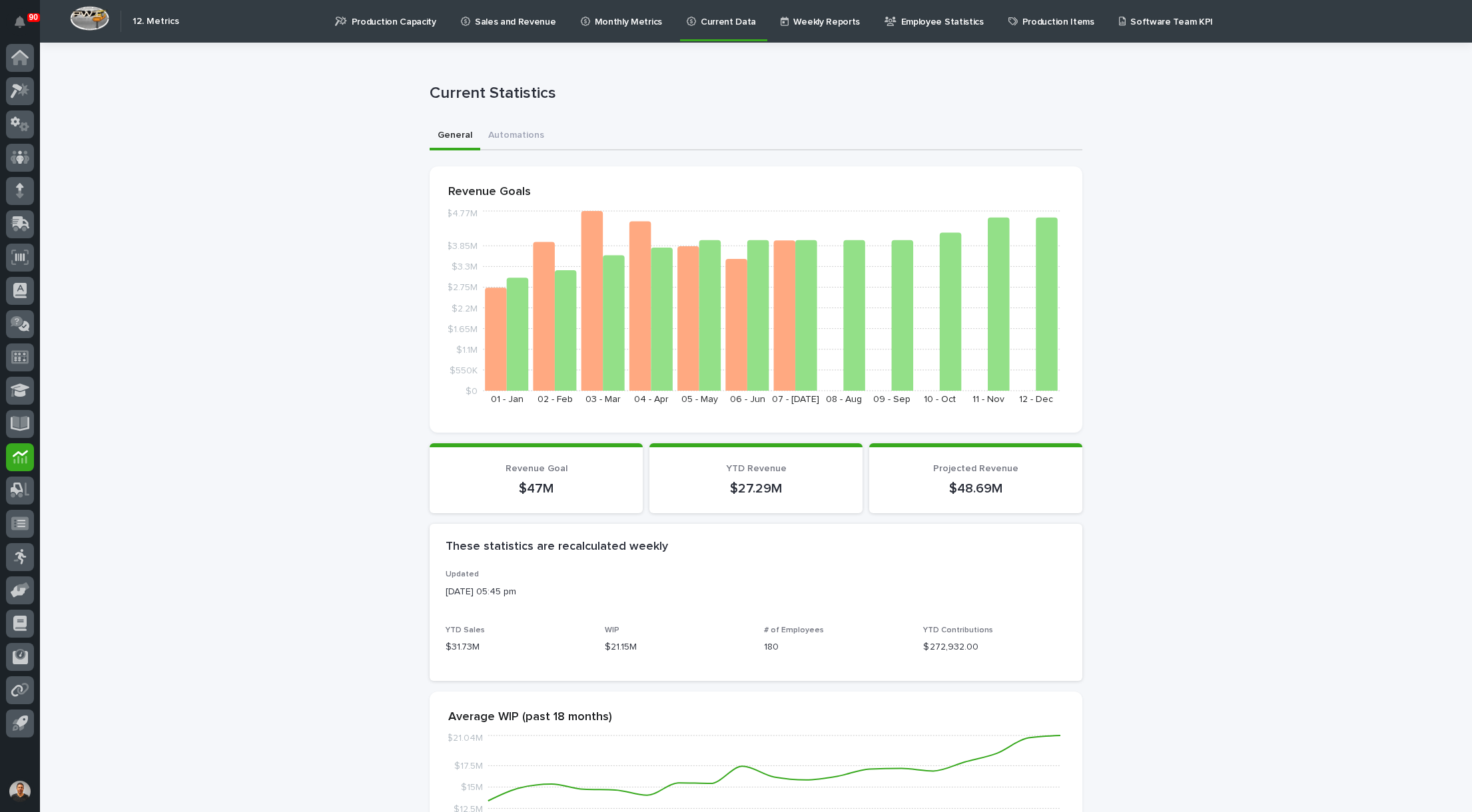
click at [502, 14] on p "Sales and Revenue" at bounding box center [515, 14] width 81 height 28
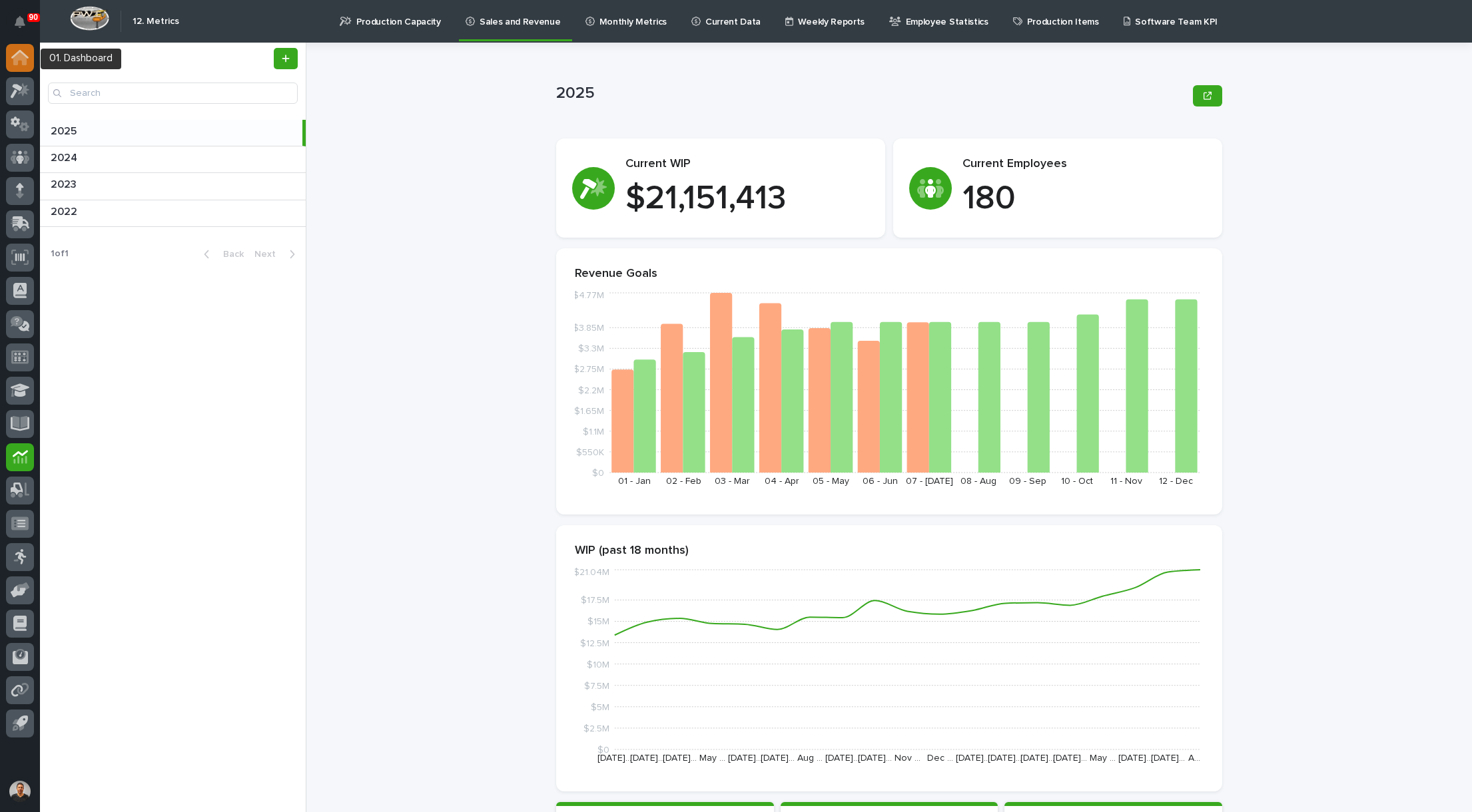
click at [26, 65] on icon at bounding box center [20, 58] width 13 height 13
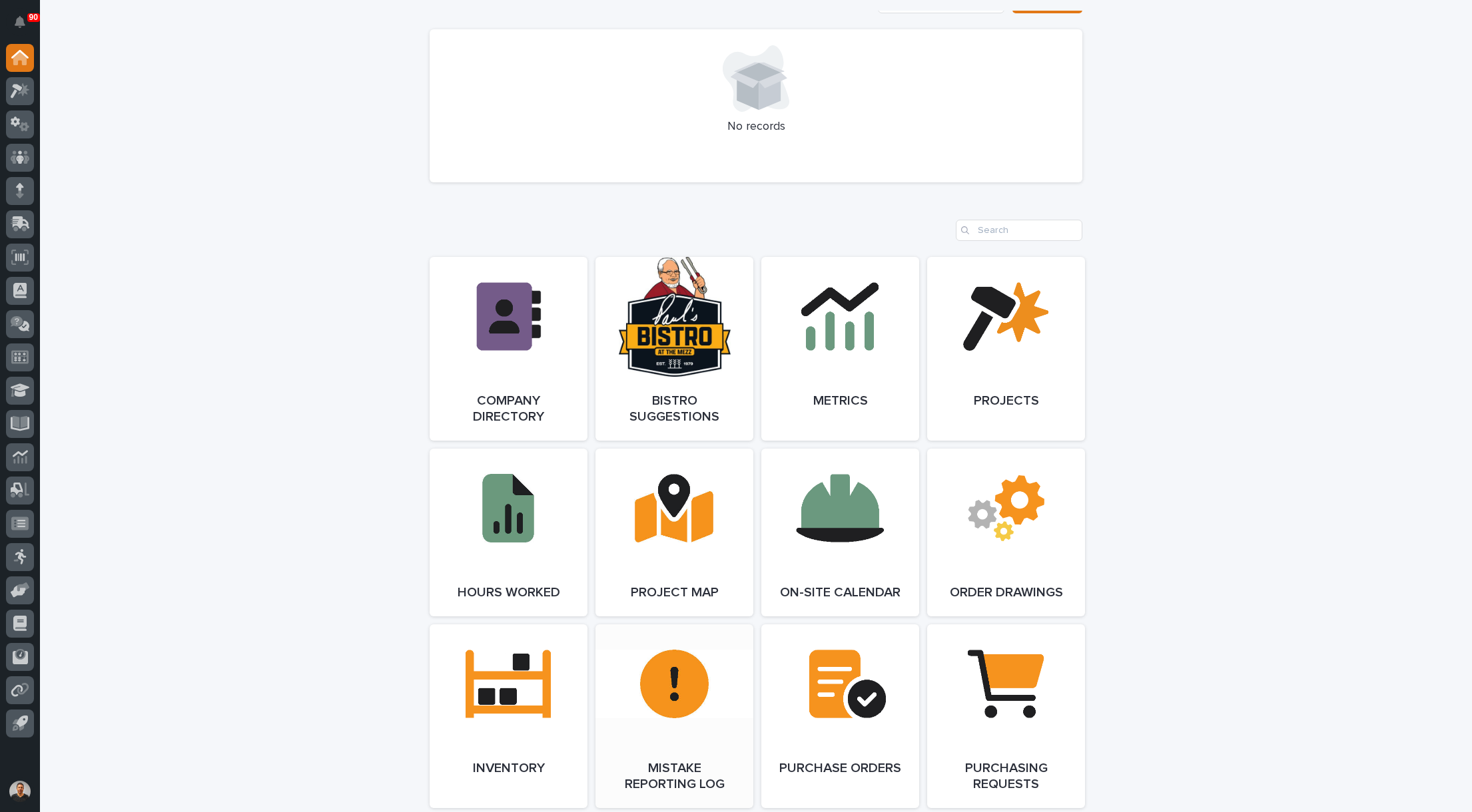
scroll to position [931, 0]
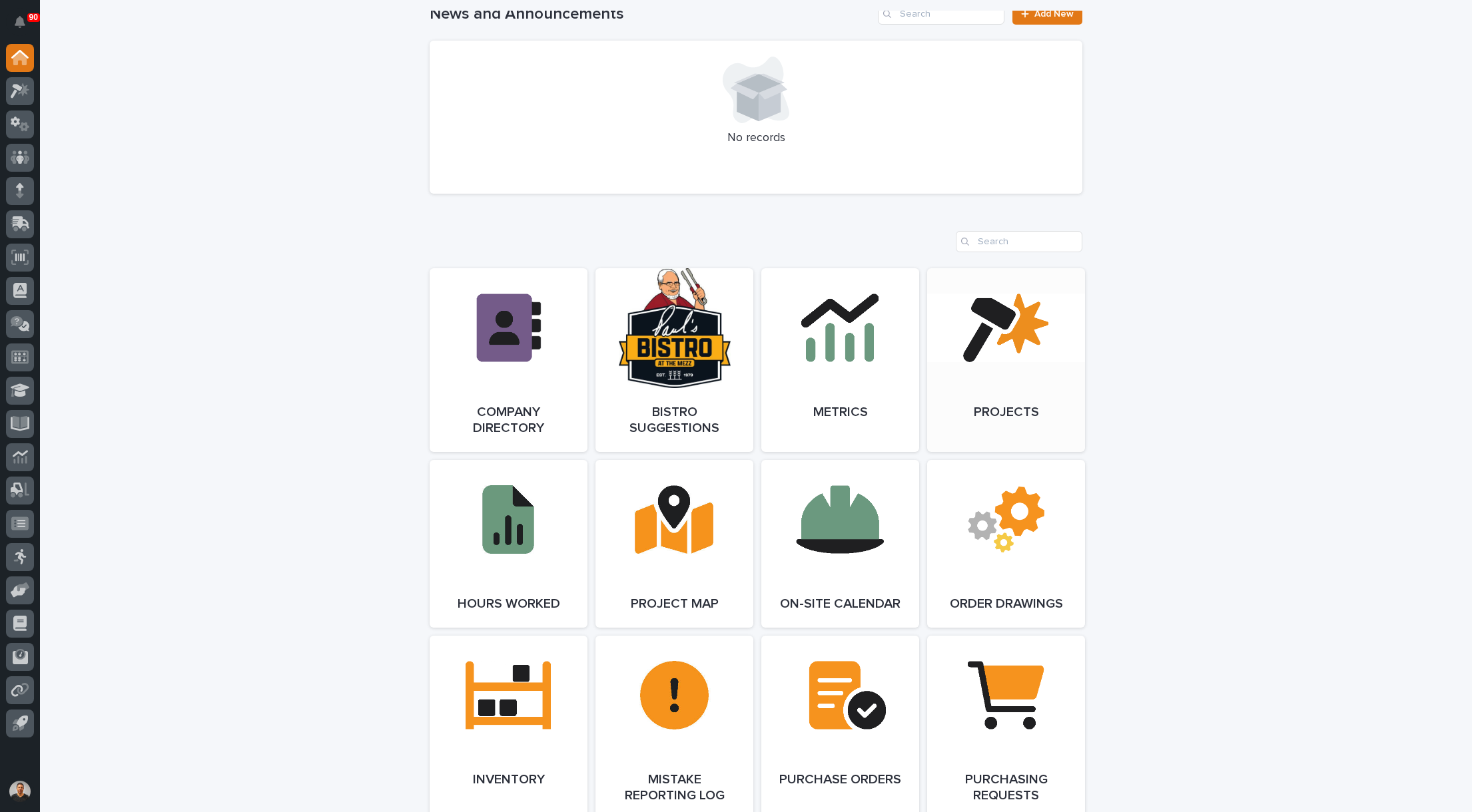
click at [1006, 419] on link "Open Link" at bounding box center [1006, 359] width 158 height 183
click at [20, 95] on icon at bounding box center [20, 90] width 19 height 16
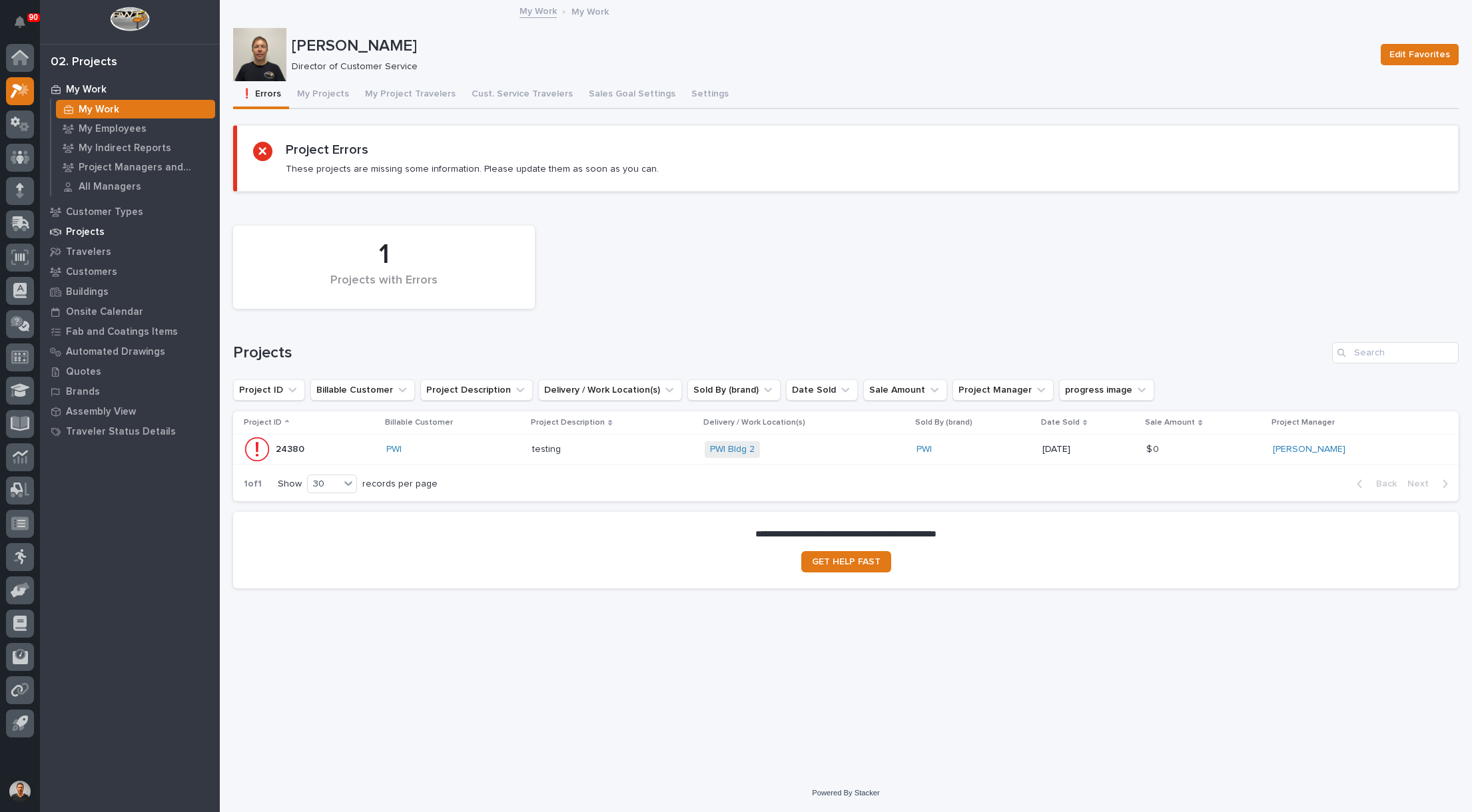
click at [90, 233] on p "Projects" at bounding box center [85, 232] width 39 height 12
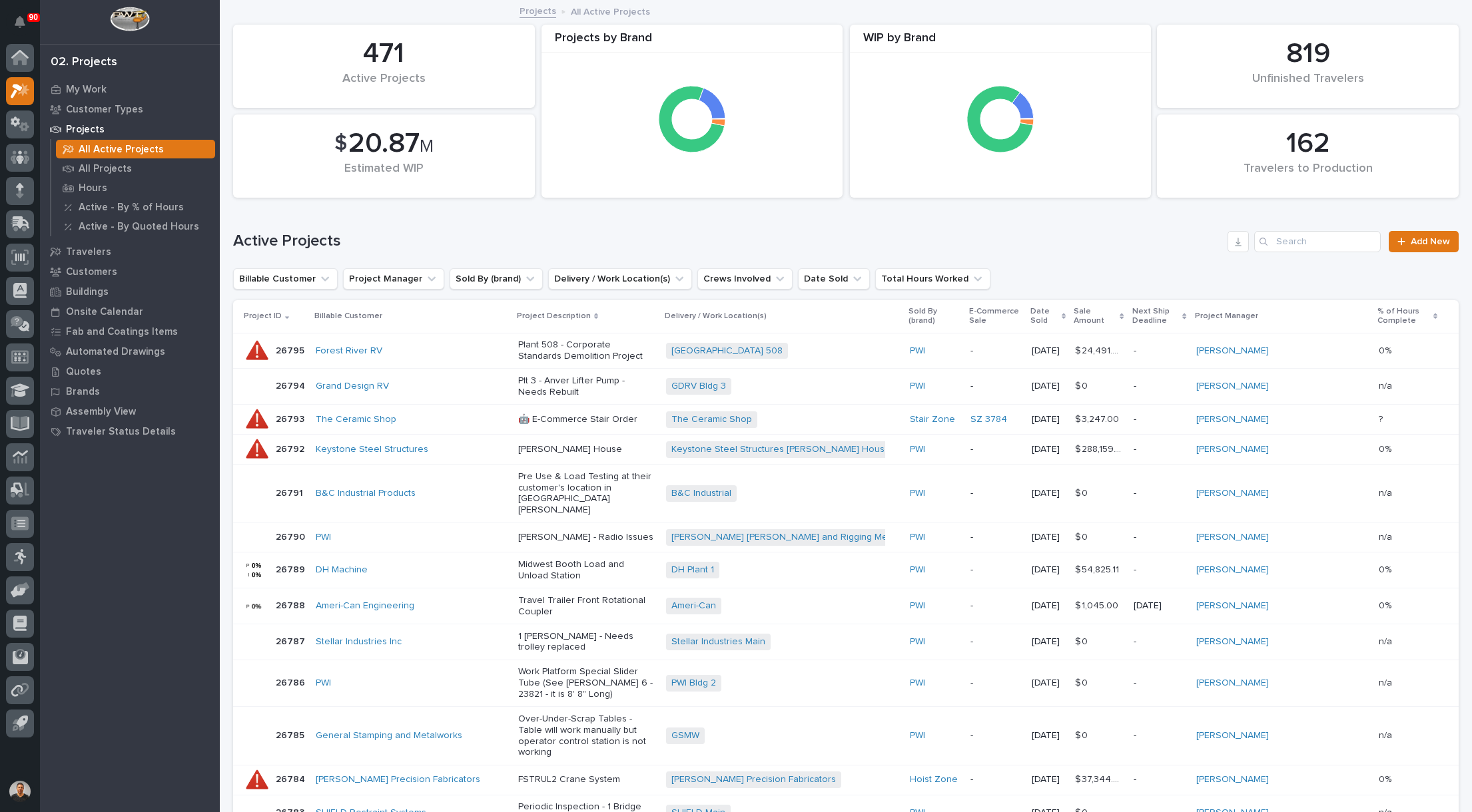
click at [527, 8] on link "Projects" at bounding box center [538, 10] width 37 height 16
click at [1303, 238] on input "Search" at bounding box center [1317, 242] width 127 height 21
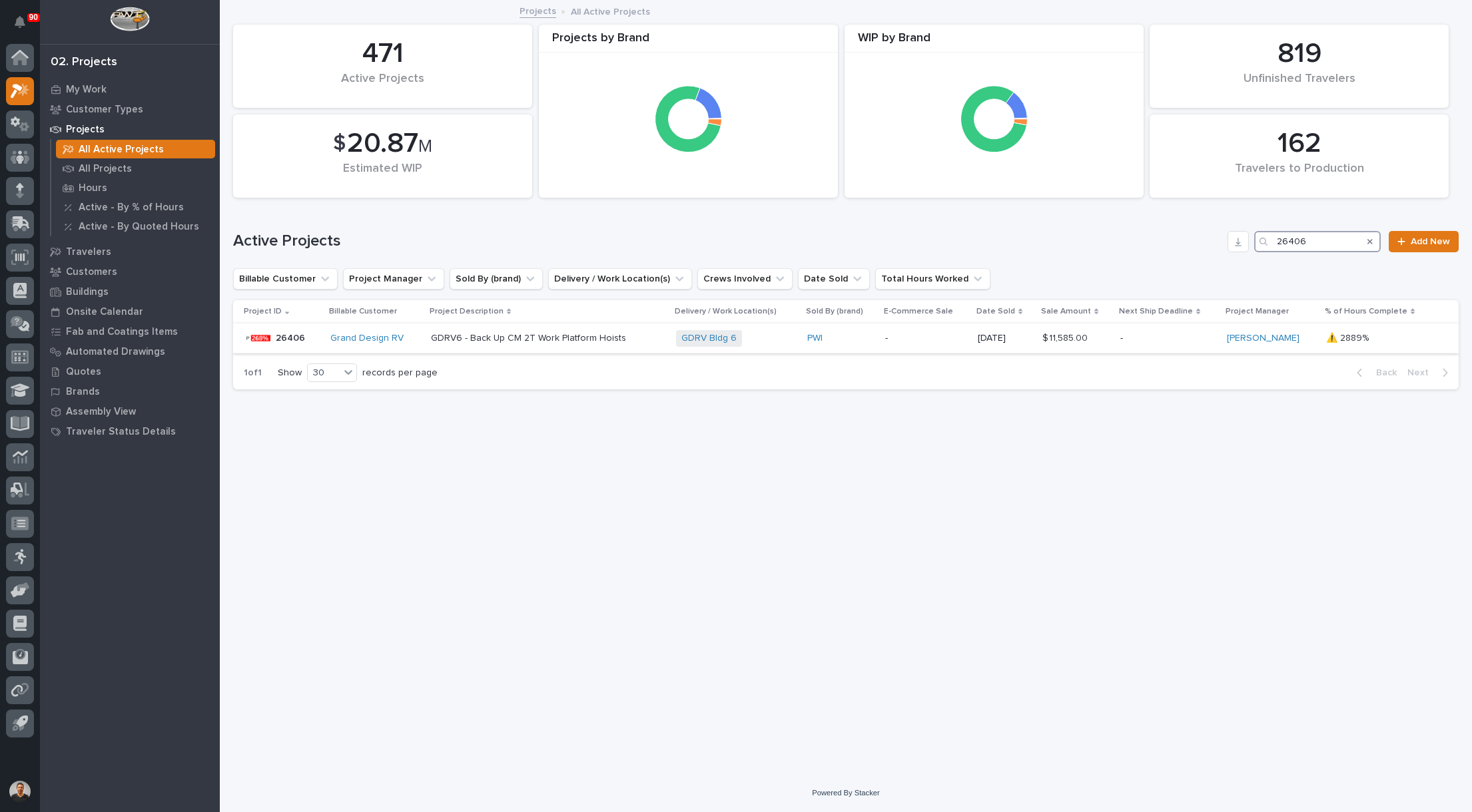
type input "26406"
click at [562, 338] on p "GDRV6 - Back Up CM 2T Work Platform Hoists" at bounding box center [547, 339] width 233 height 12
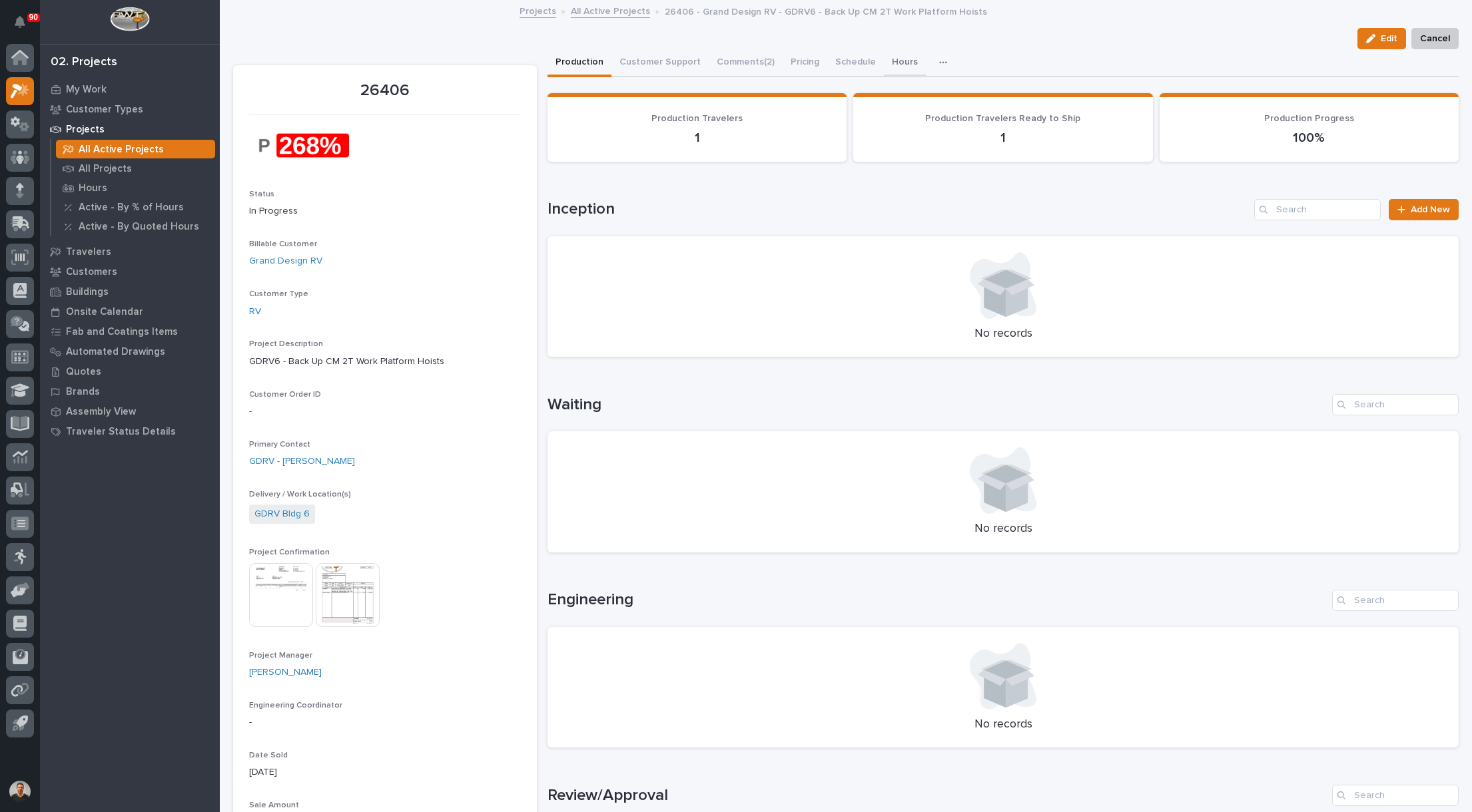
click at [892, 61] on button "Hours" at bounding box center [905, 63] width 42 height 28
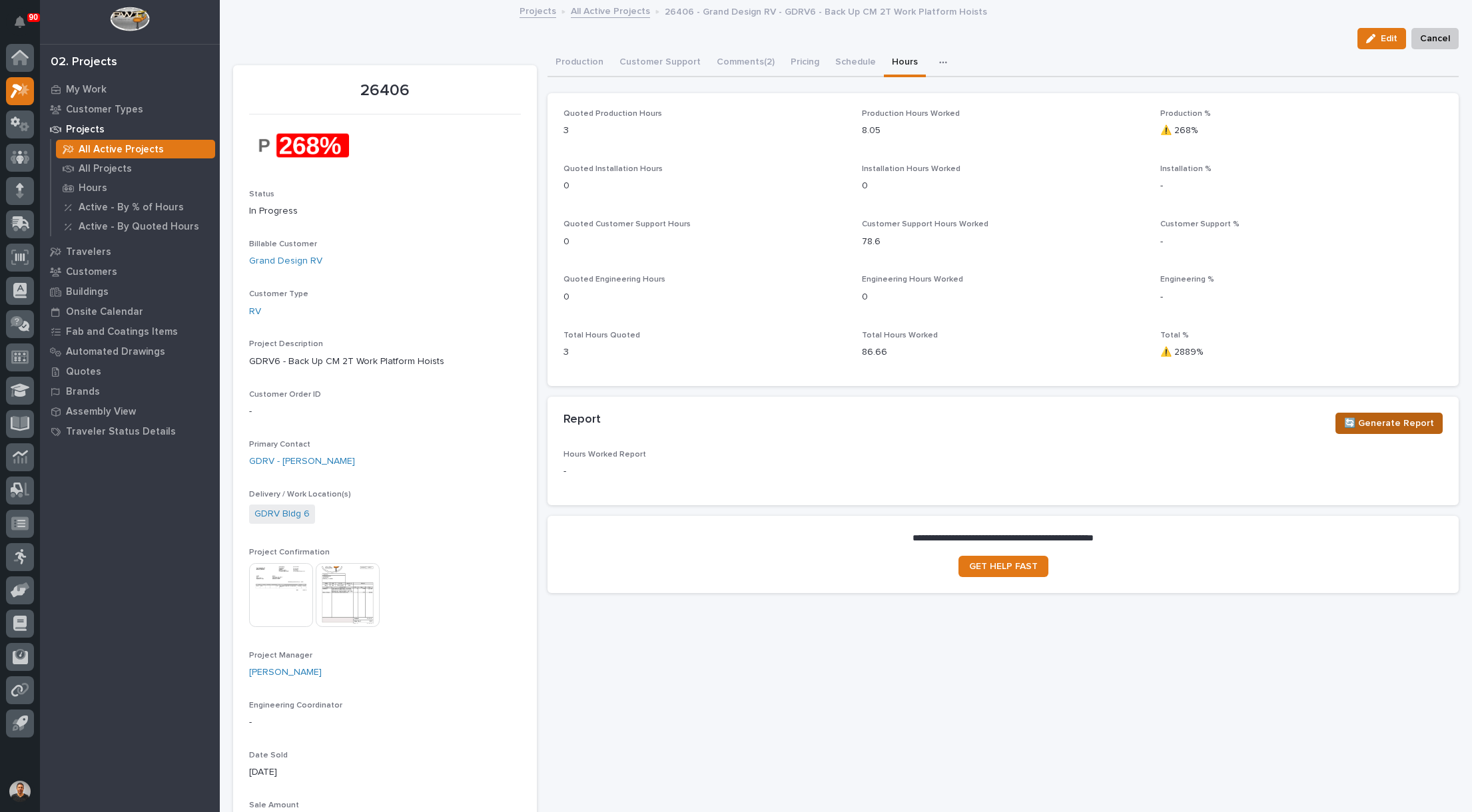
click at [1384, 427] on span "🔄 Generate Report" at bounding box center [1388, 422] width 90 height 16
click at [1367, 418] on span "🔄 Generate Report" at bounding box center [1388, 422] width 90 height 16
click at [1358, 418] on span "🔄 Generate Report" at bounding box center [1388, 422] width 90 height 16
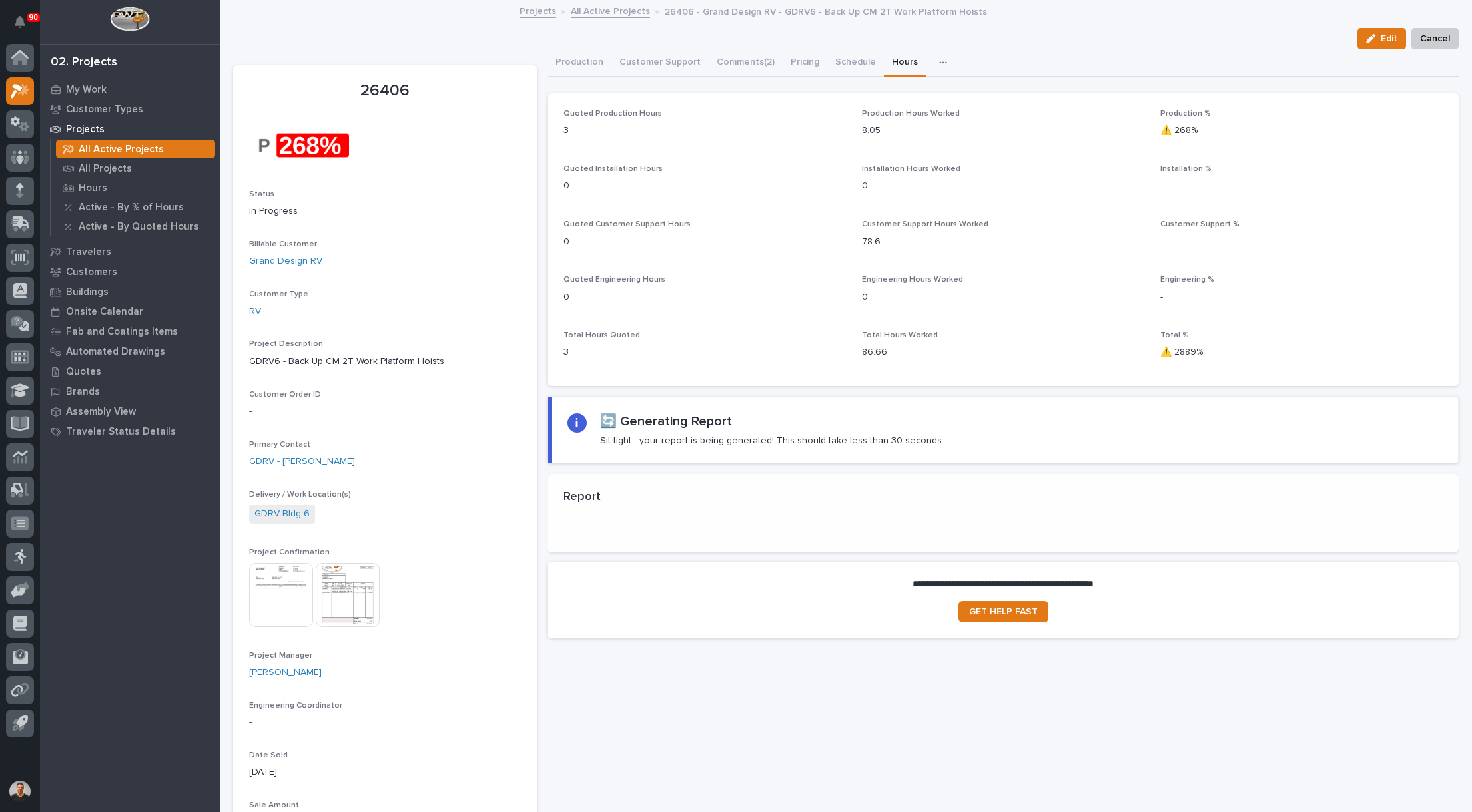
click at [1358, 418] on div "🔄 Generating Report Sit tight - your report is being generated! This should tak…" at bounding box center [1004, 430] width 874 height 33
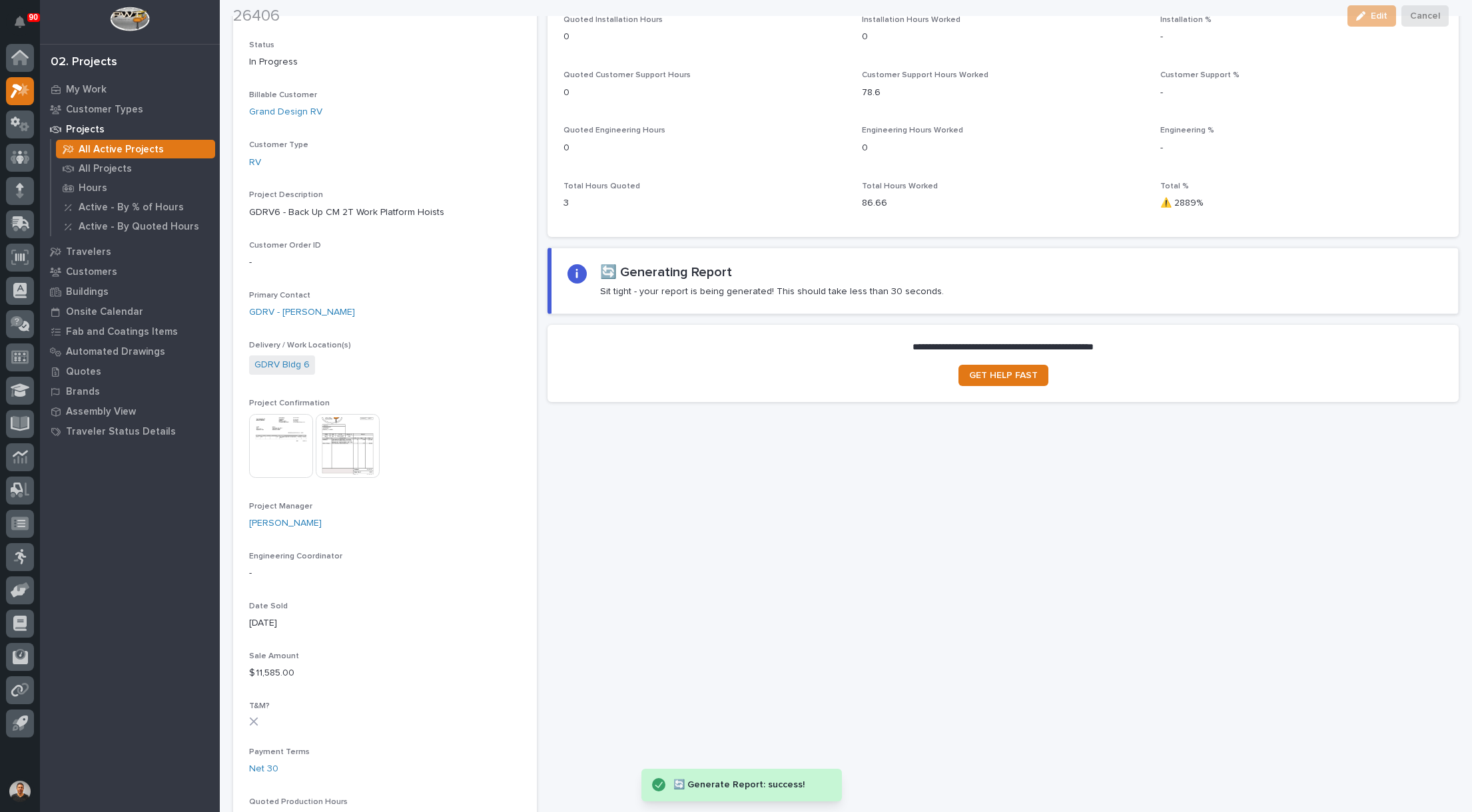
scroll to position [200, 0]
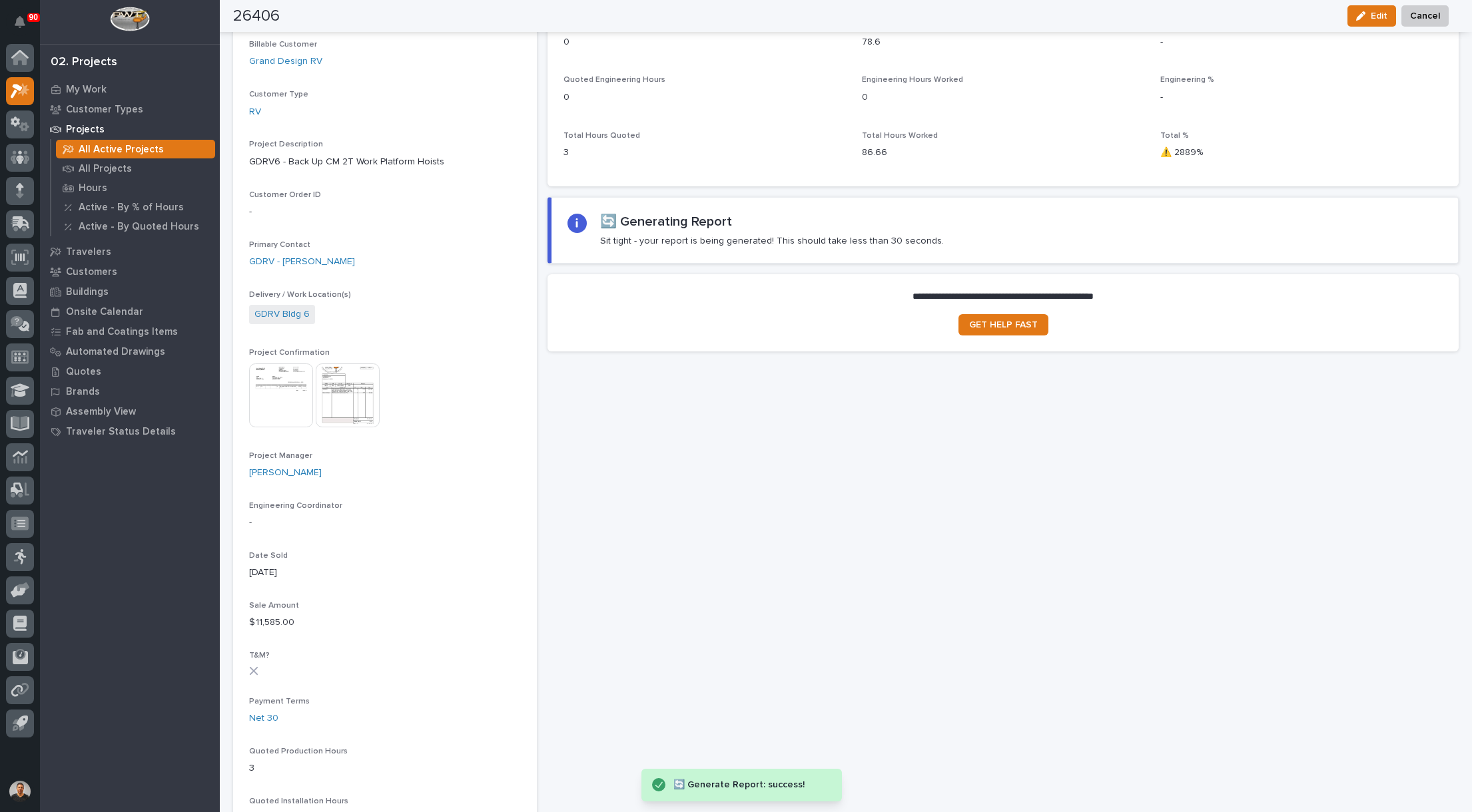
click at [761, 789] on div "🔄 Generate Report: success!" at bounding box center [744, 785] width 141 height 16
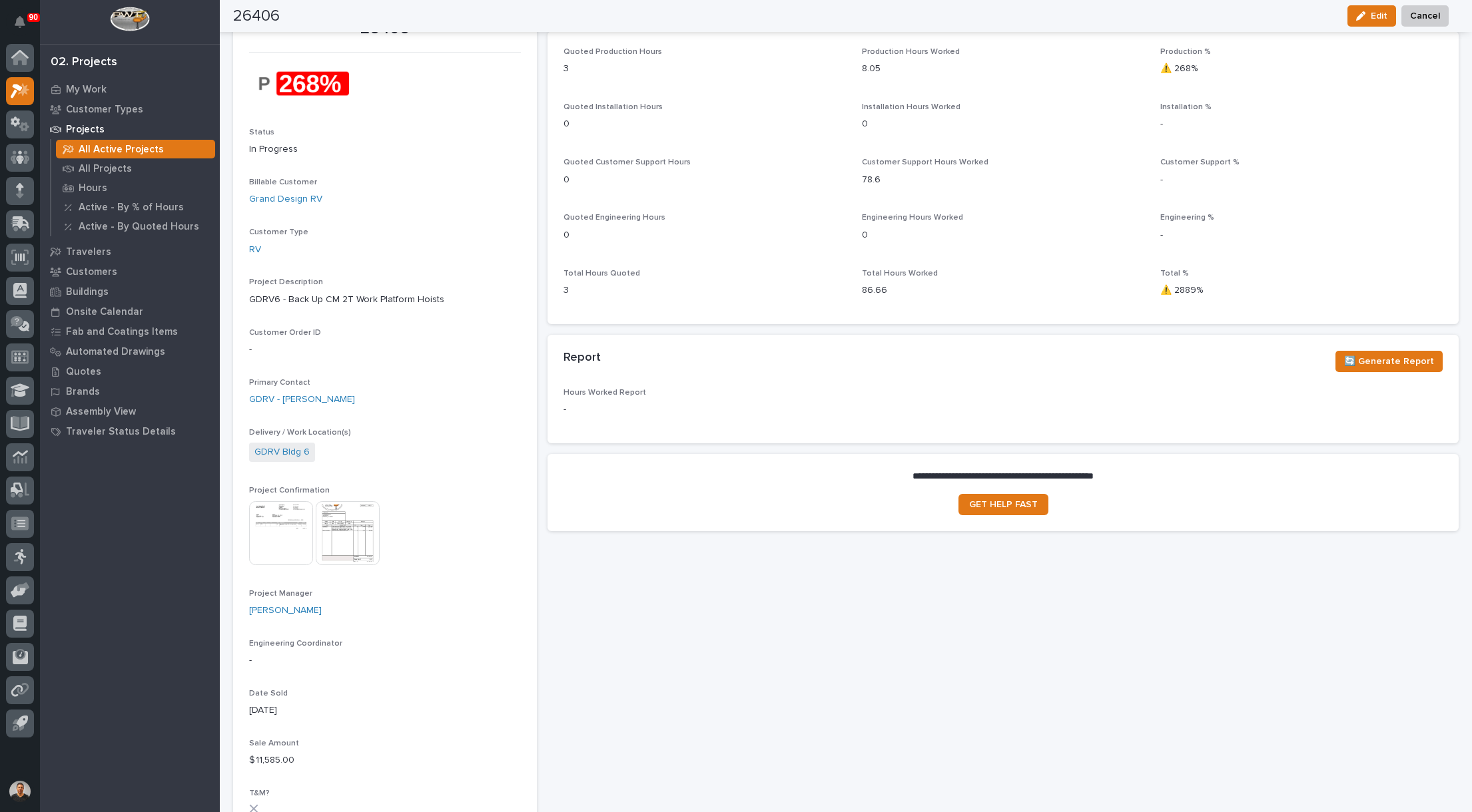
scroll to position [0, 0]
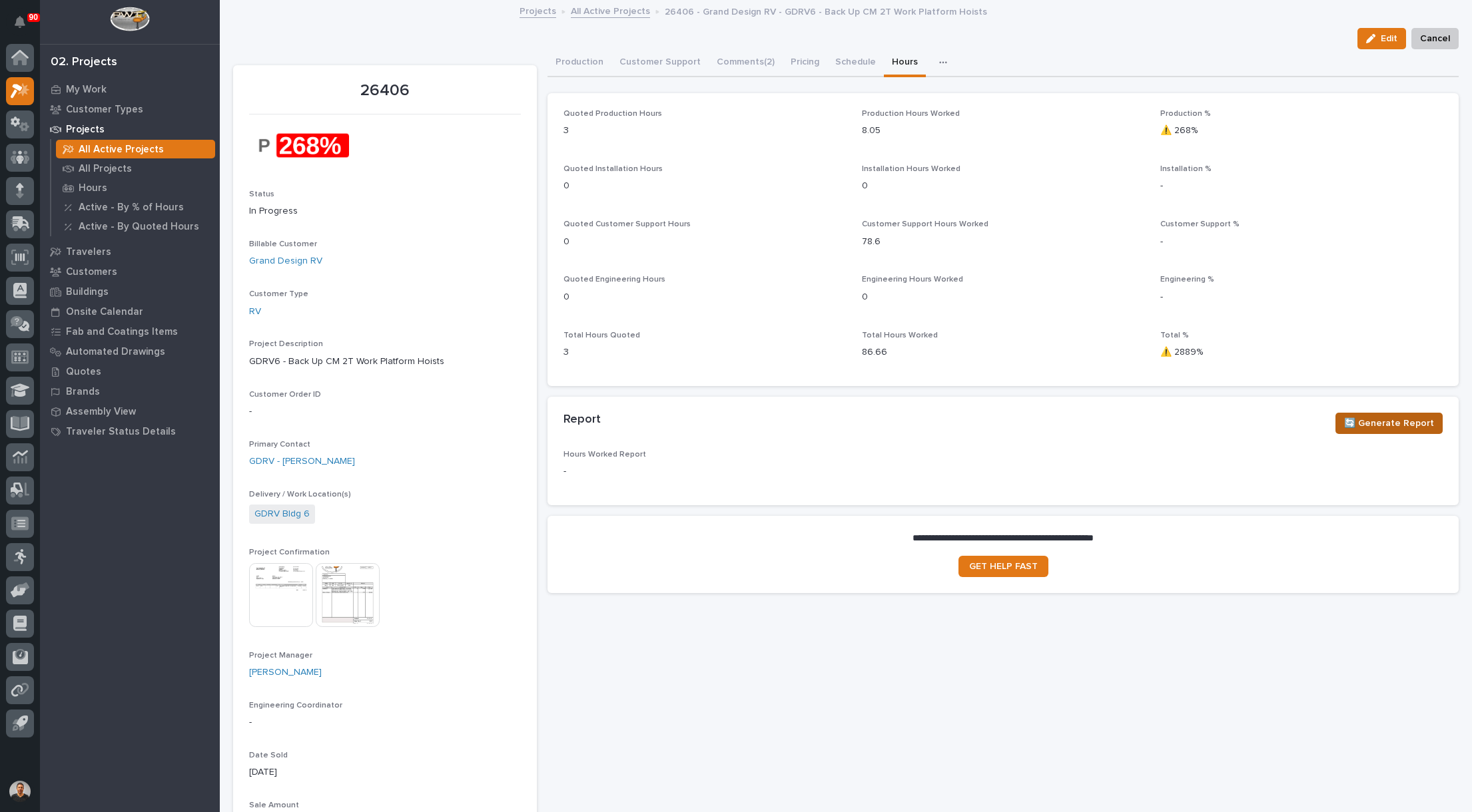
click at [1385, 429] on span "🔄 Generate Report" at bounding box center [1388, 422] width 90 height 16
click at [1373, 422] on span "🔄 Generate Report" at bounding box center [1388, 422] width 90 height 16
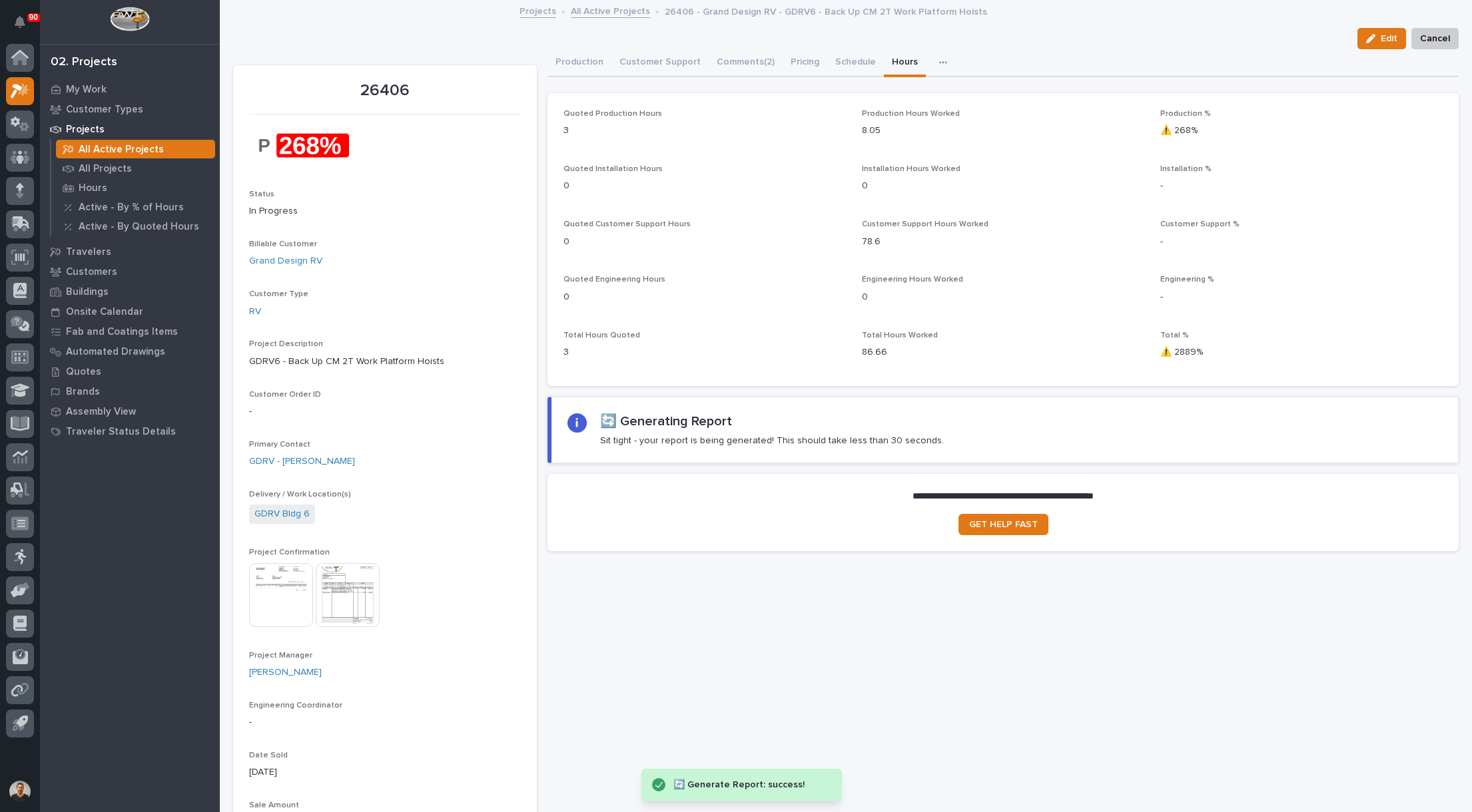
click at [794, 780] on div "🔄 Generate Report: success!" at bounding box center [744, 785] width 141 height 16
click at [745, 789] on div "🔄 Generate Report: success!" at bounding box center [744, 785] width 141 height 16
click at [656, 785] on icon at bounding box center [659, 785] width 13 height 13
click at [656, 784] on icon at bounding box center [659, 785] width 13 height 13
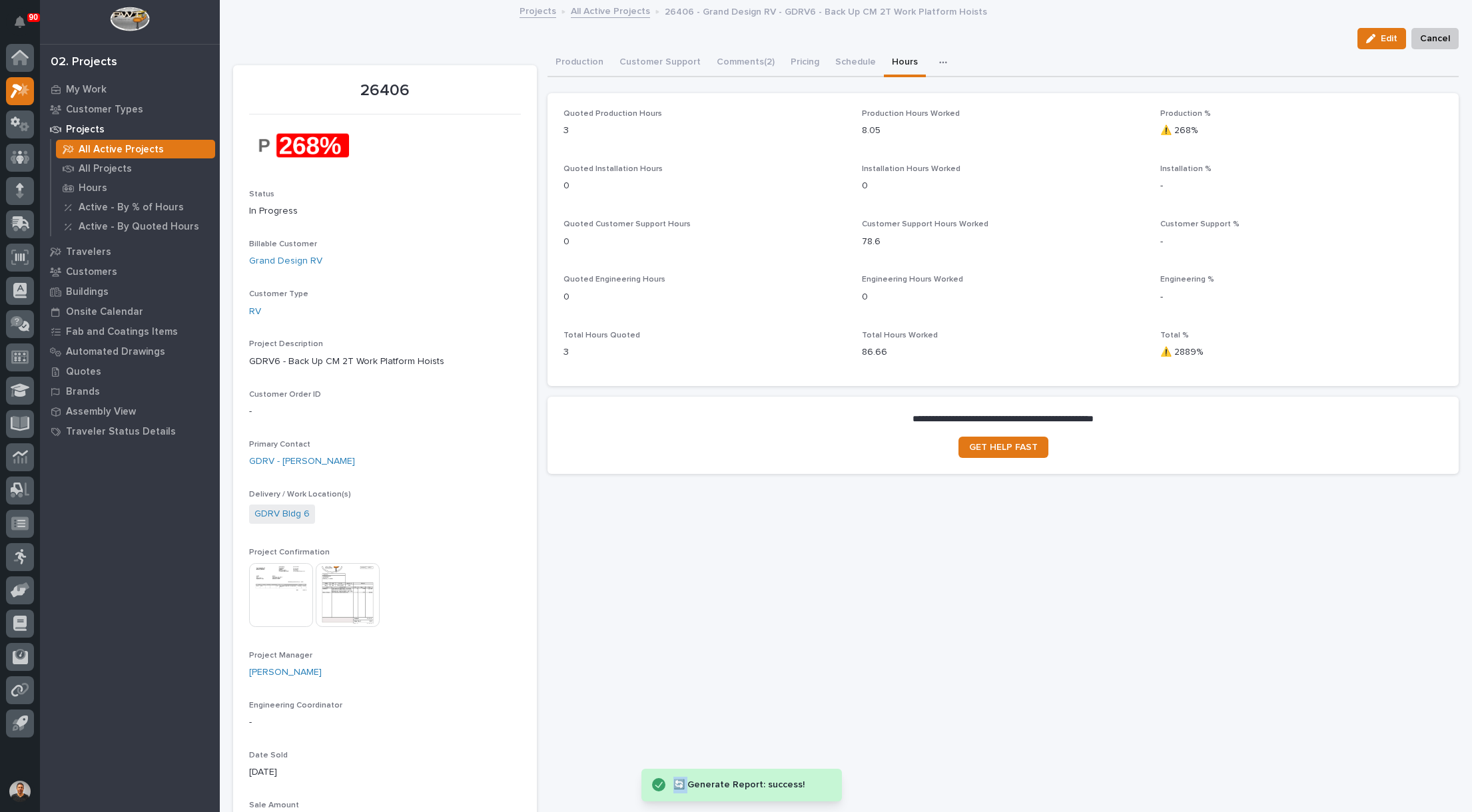
click at [656, 784] on icon at bounding box center [659, 785] width 13 height 13
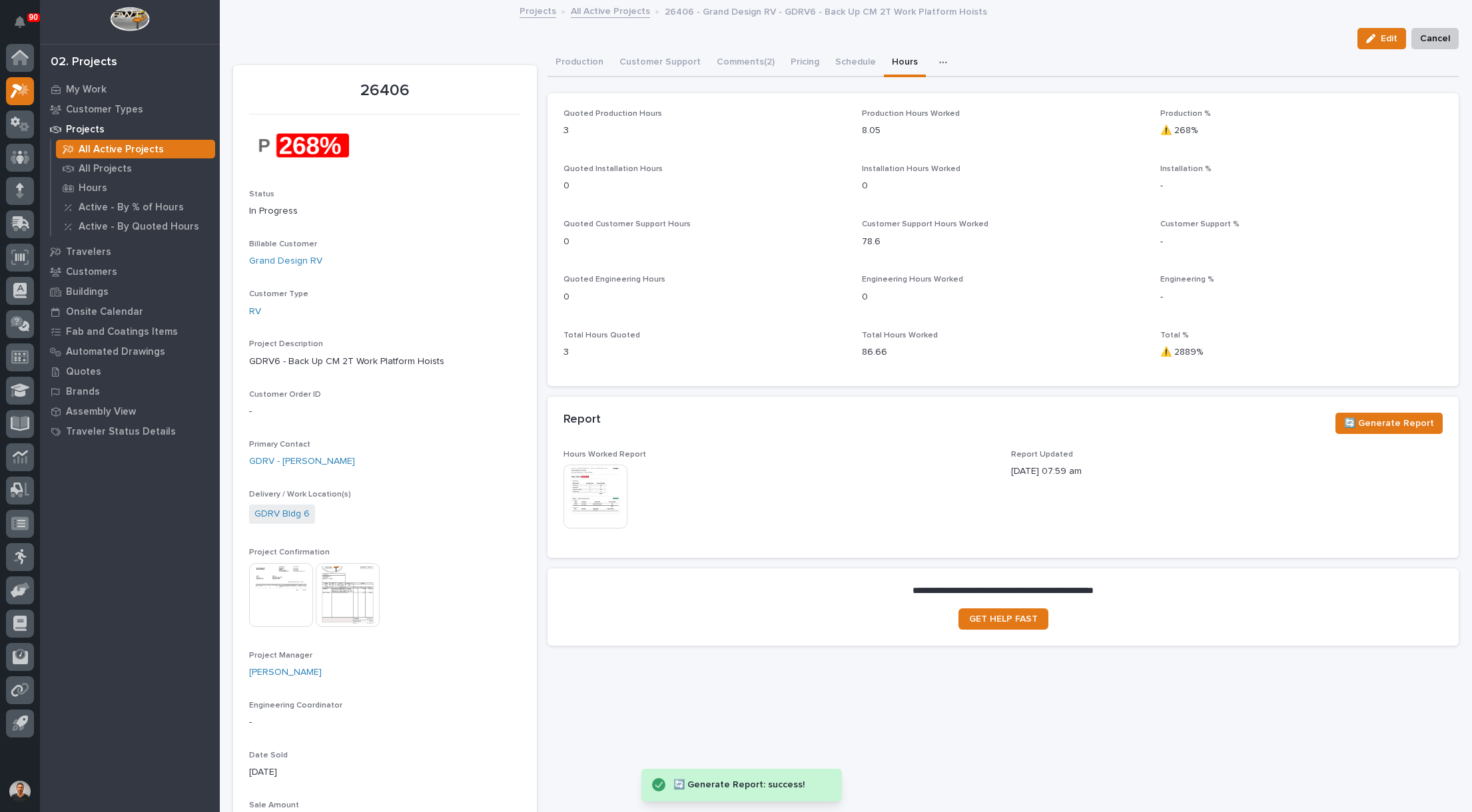
click at [584, 492] on img at bounding box center [595, 496] width 64 height 64
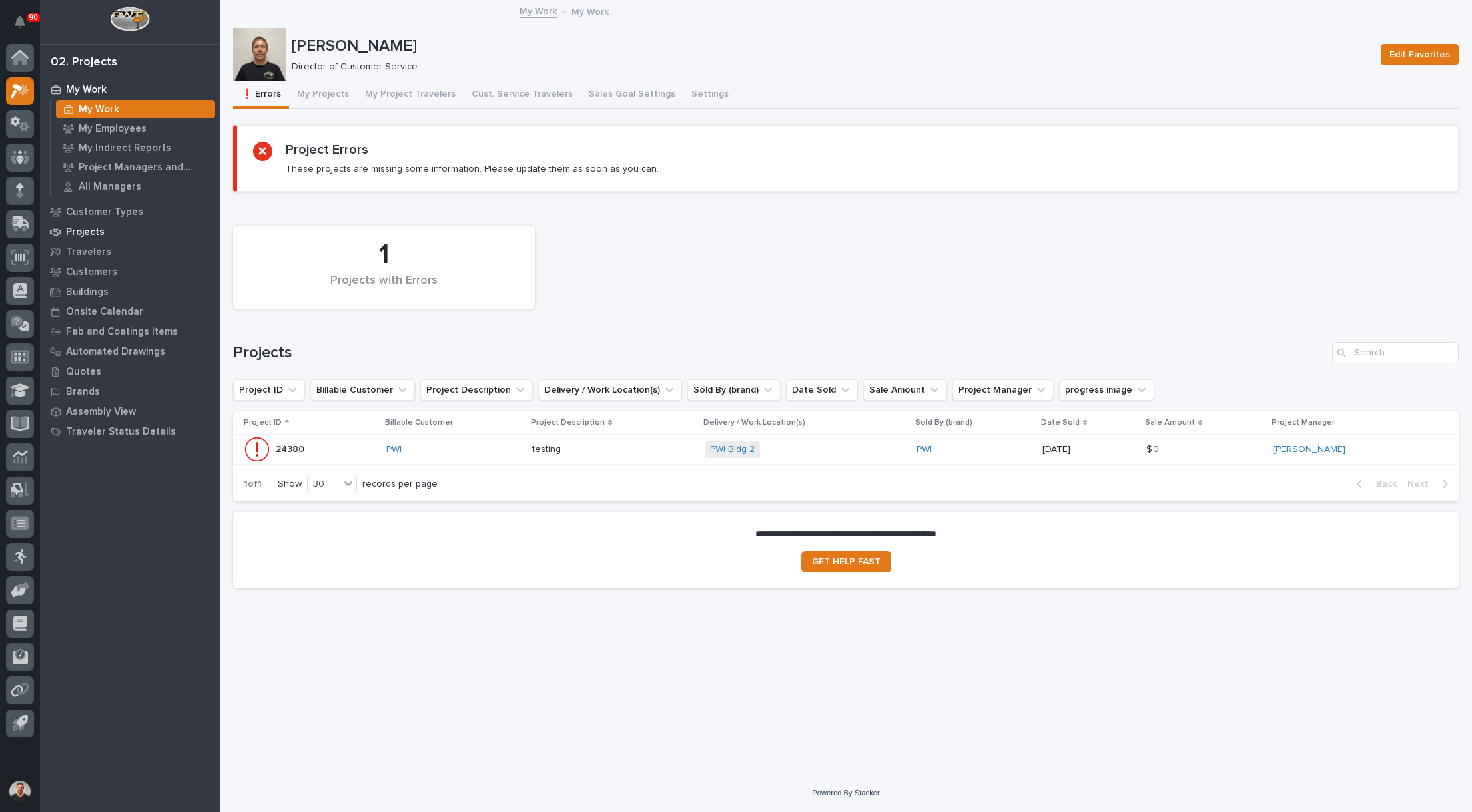
click at [89, 233] on p "Projects" at bounding box center [85, 232] width 39 height 12
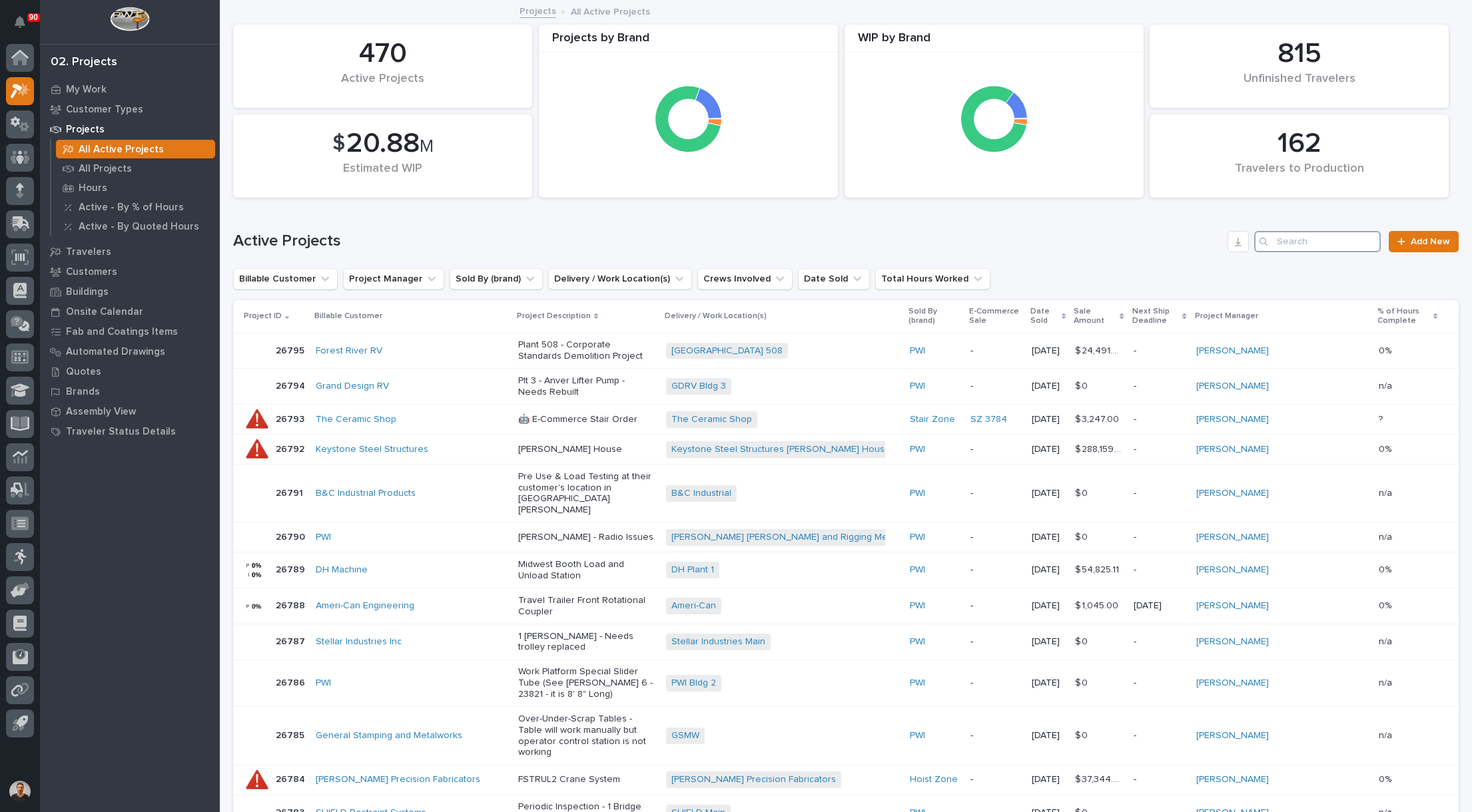
click at [1300, 244] on input "Search" at bounding box center [1317, 242] width 127 height 21
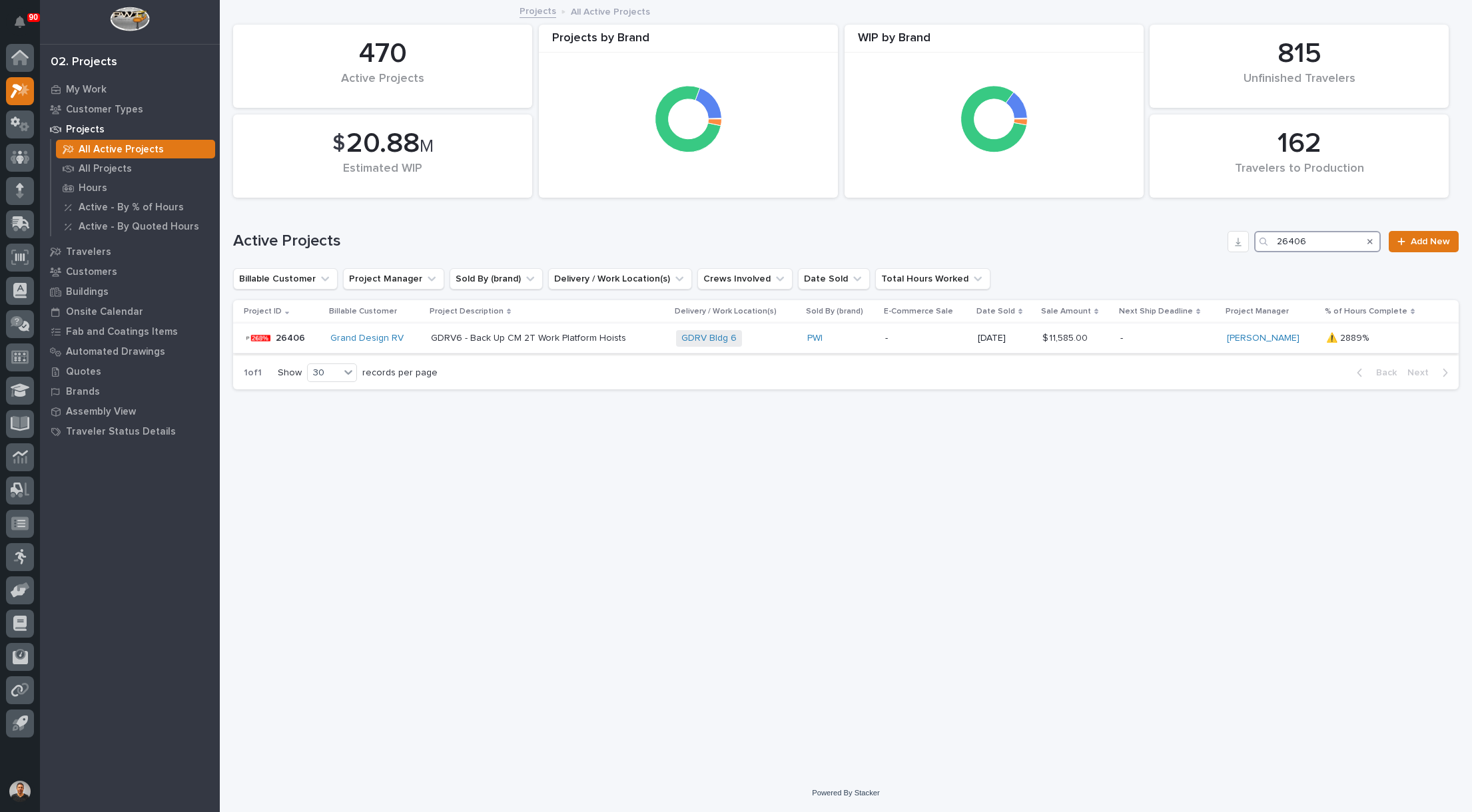
type input "26406"
click at [1007, 338] on p "[DATE]" at bounding box center [1005, 339] width 54 height 12
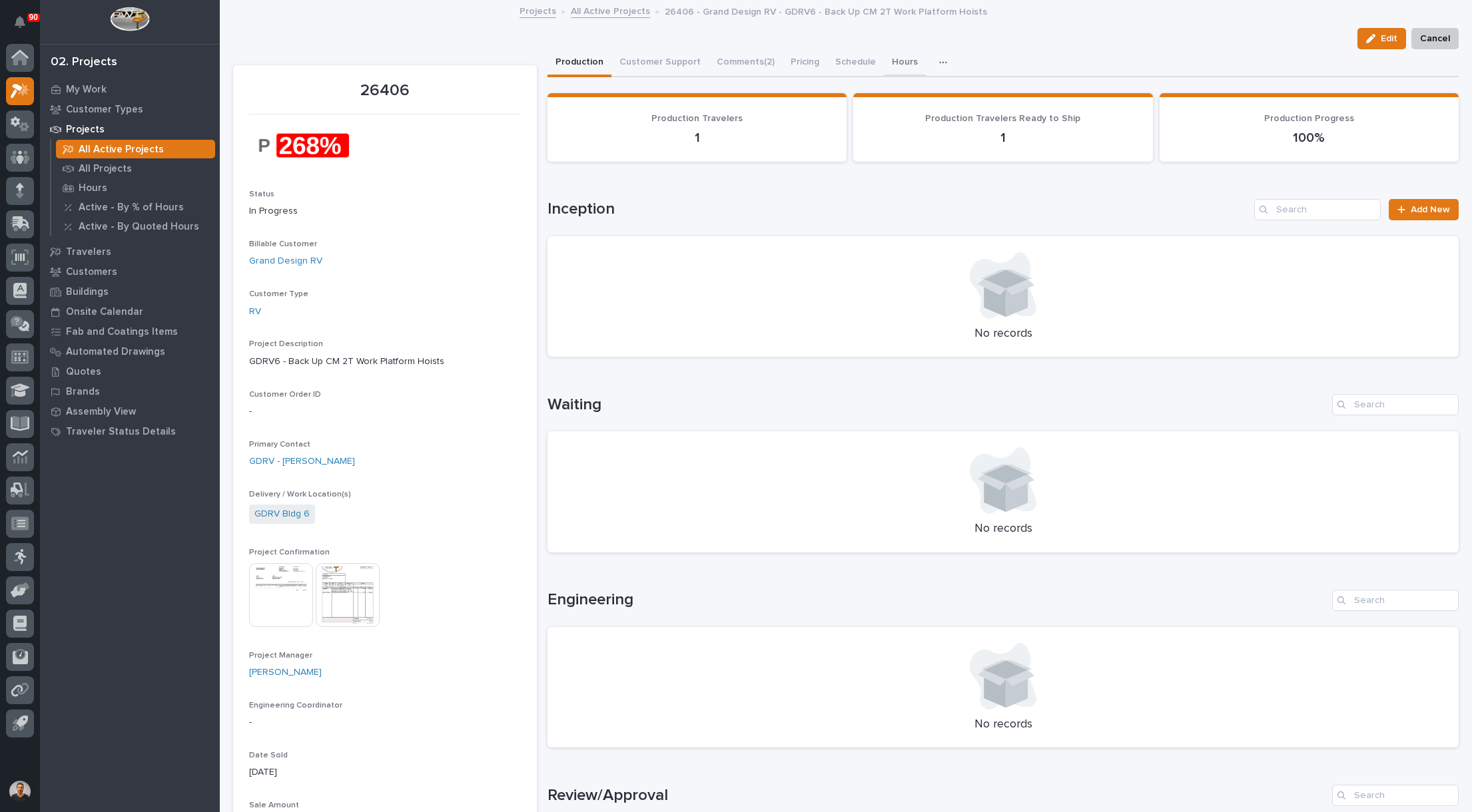
click at [887, 58] on button "Hours" at bounding box center [905, 63] width 42 height 28
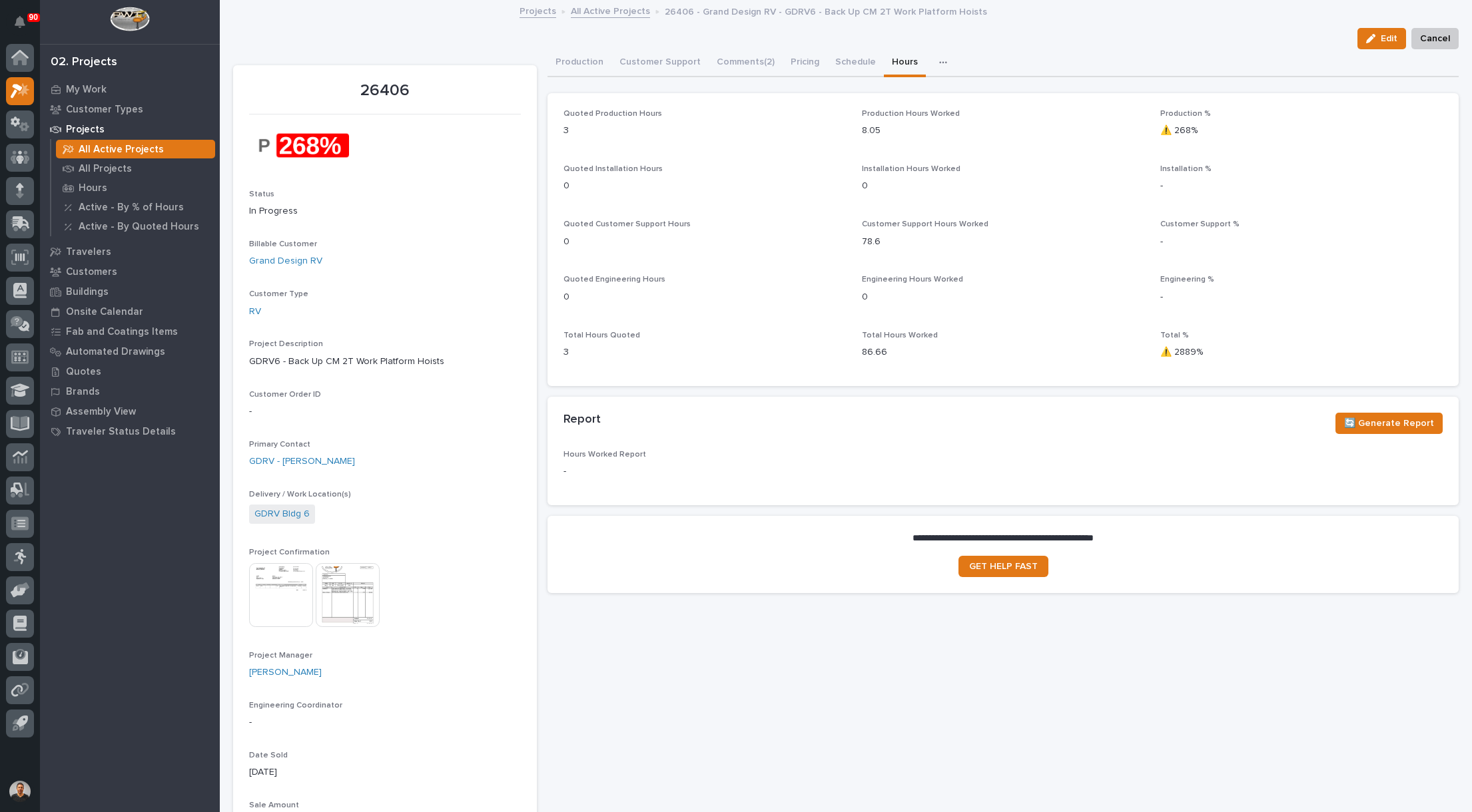
click at [939, 62] on icon "button" at bounding box center [943, 62] width 8 height 9
click at [656, 60] on button "Customer Support" at bounding box center [660, 63] width 97 height 28
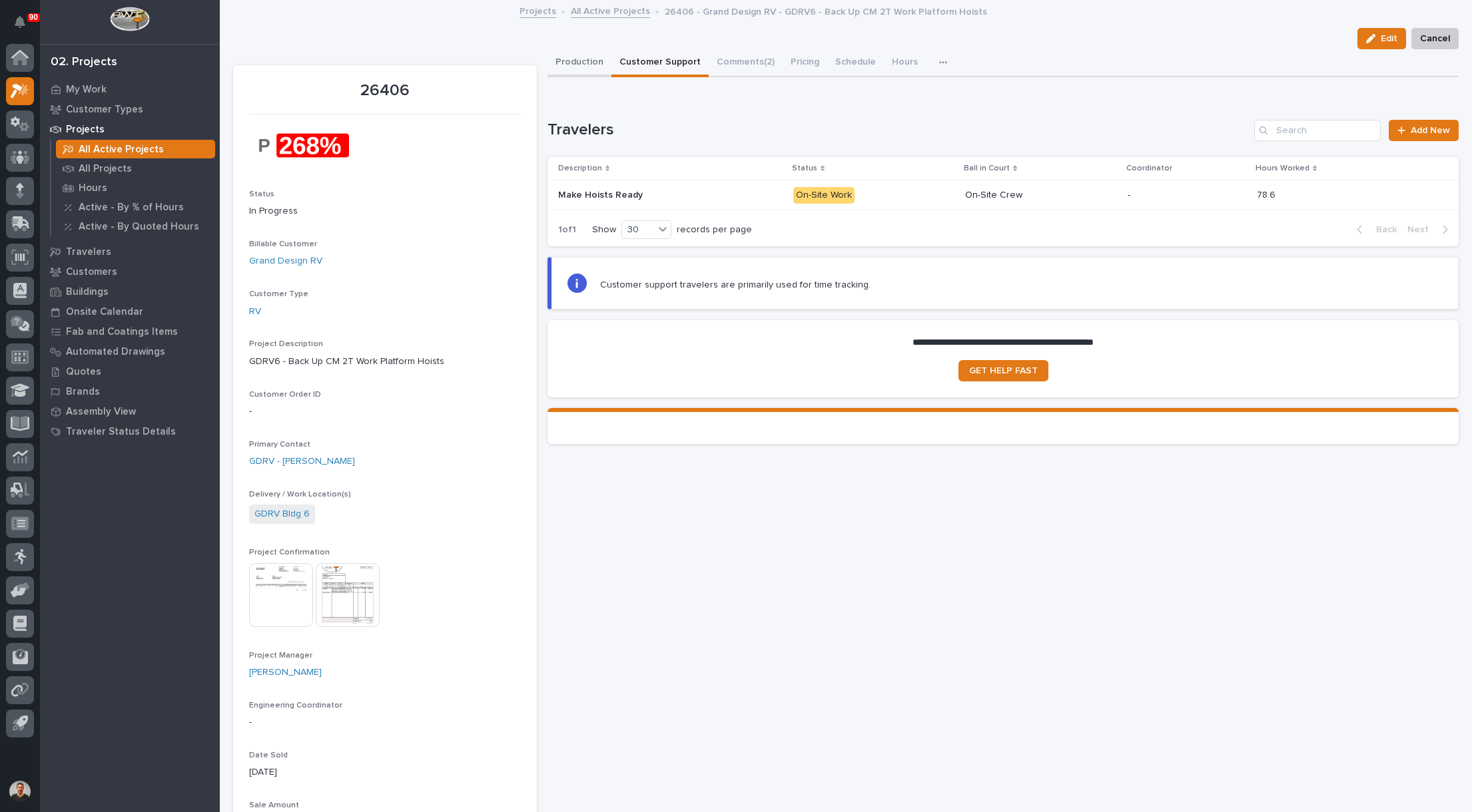
click at [575, 62] on button "Production" at bounding box center [580, 63] width 64 height 28
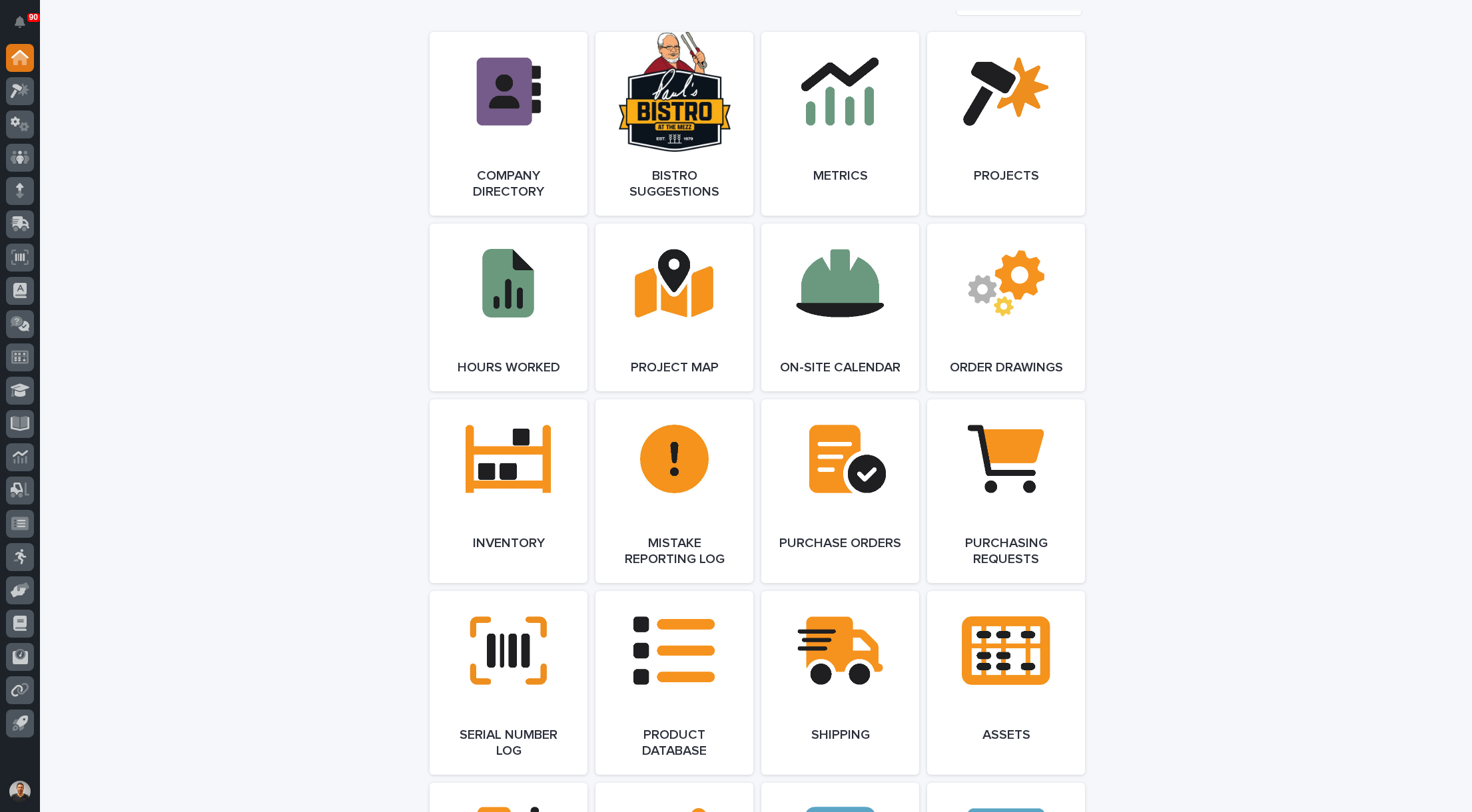
scroll to position [999, 0]
